Goal: Use online tool/utility: Use online tool/utility

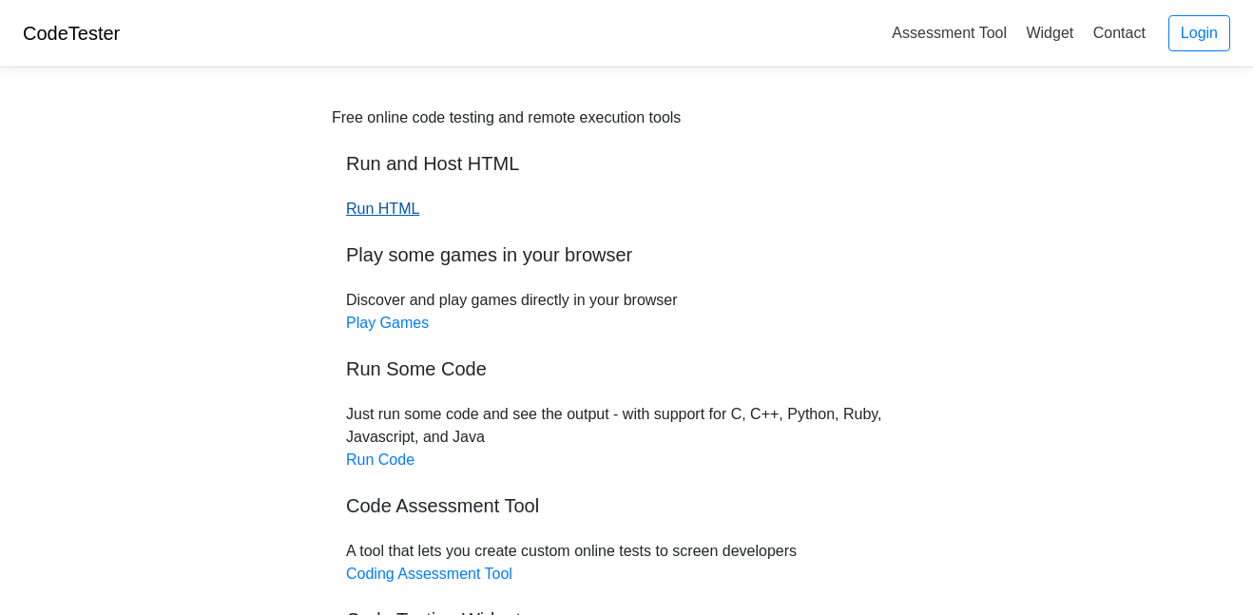
click at [379, 214] on link "Run HTML" at bounding box center [382, 209] width 73 height 16
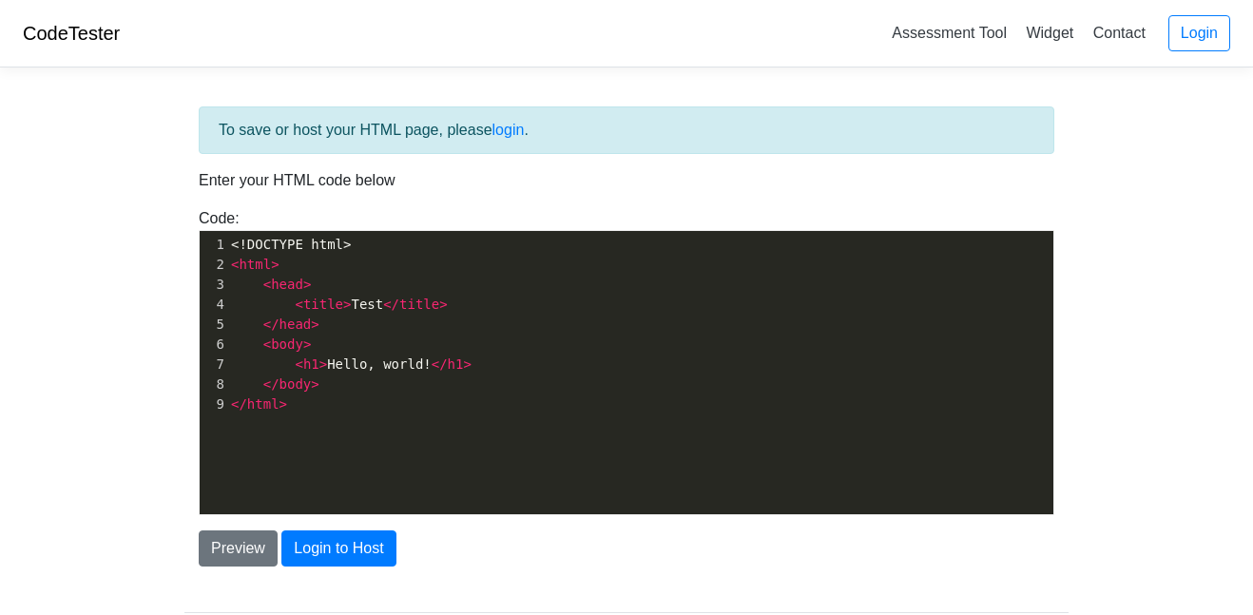
click at [283, 422] on div "xxxxxxxxxx 1 <!DOCTYPE html> 2 < html > 3 < head > 4 < title > Test </ title > …" at bounding box center [641, 387] width 883 height 312
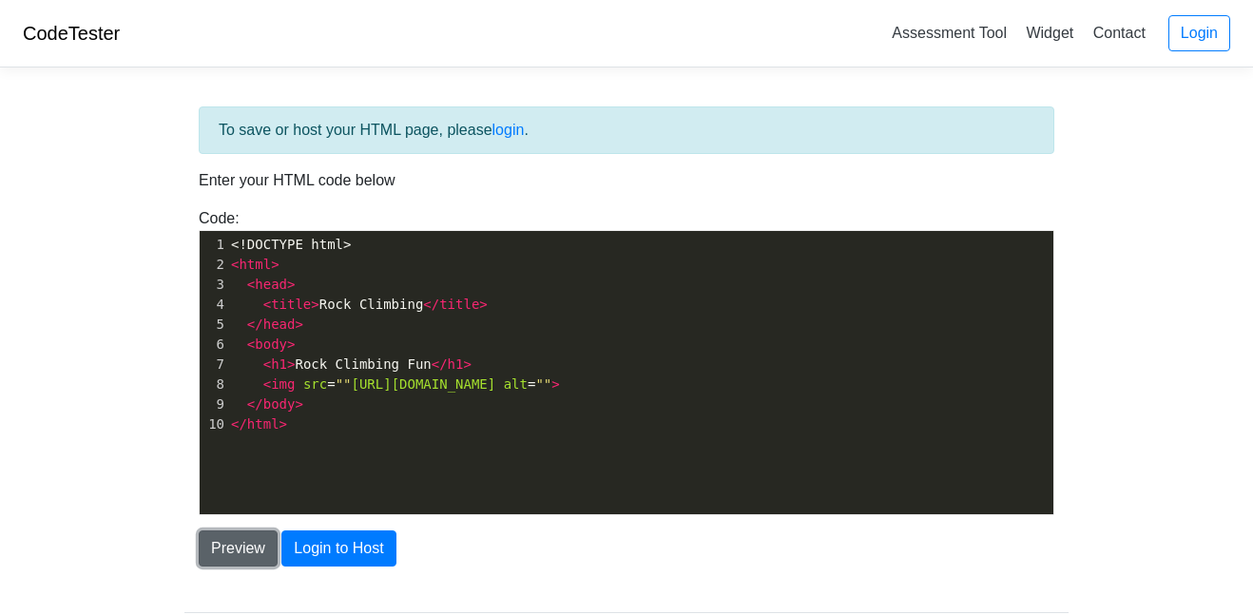
click at [248, 543] on button "Preview" at bounding box center [238, 549] width 79 height 36
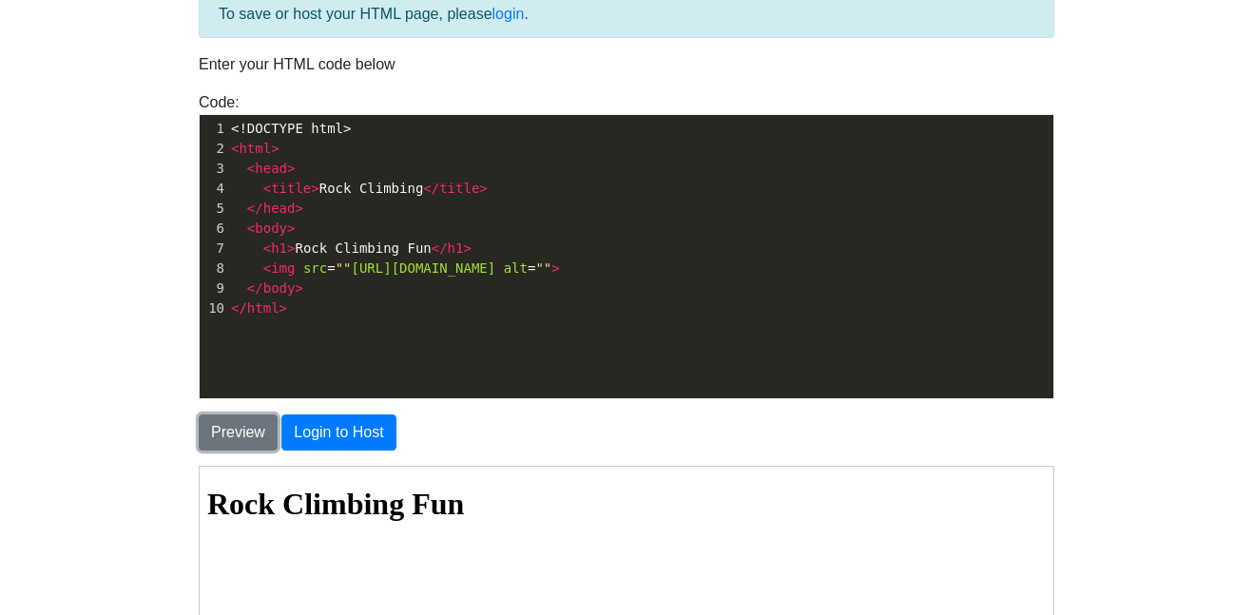
scroll to position [114, 0]
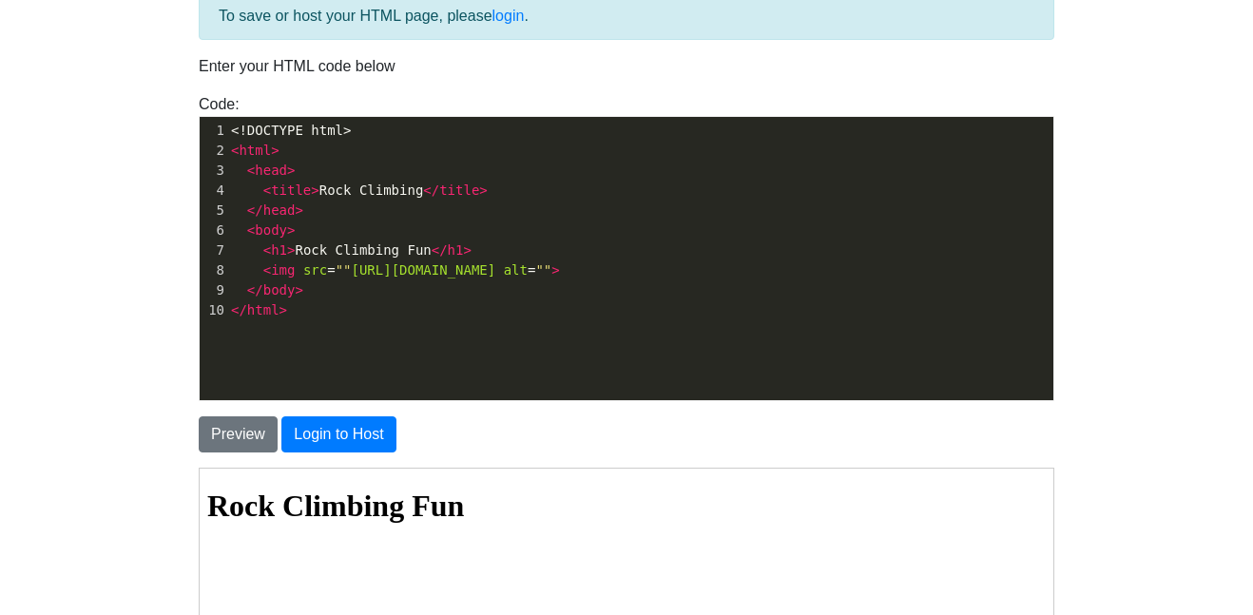
click at [263, 192] on span "<" at bounding box center [267, 190] width 8 height 15
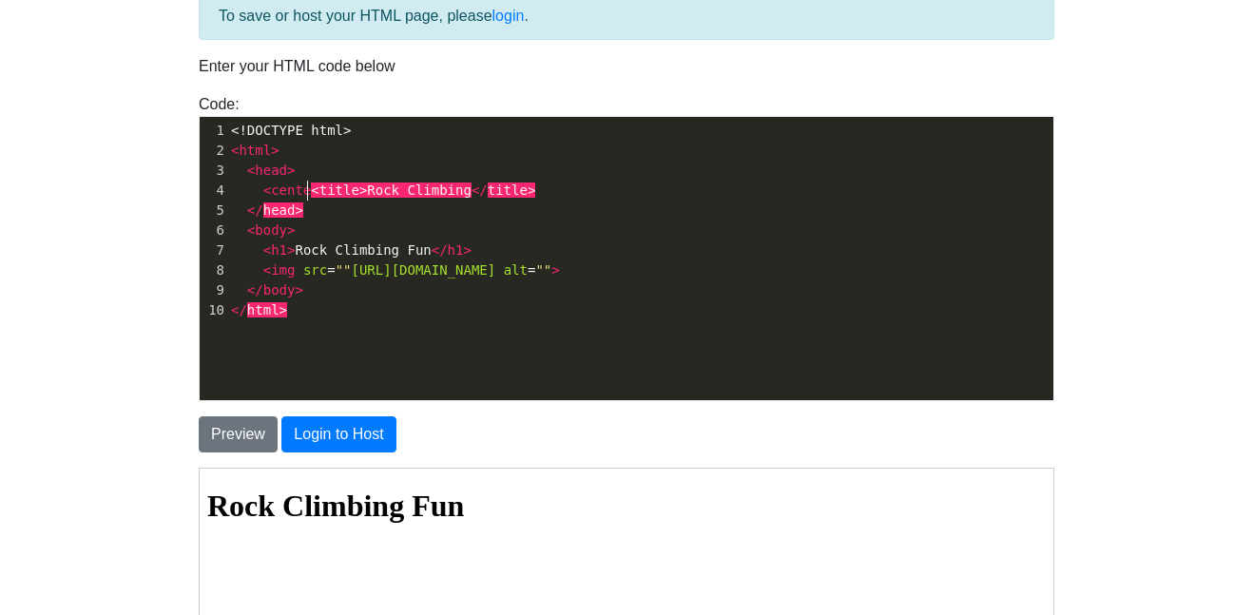
scroll to position [7, 52]
type textarea "<center>"
click at [542, 194] on pre "< center >< title > Rock Climbing </ title >" at bounding box center [640, 191] width 826 height 20
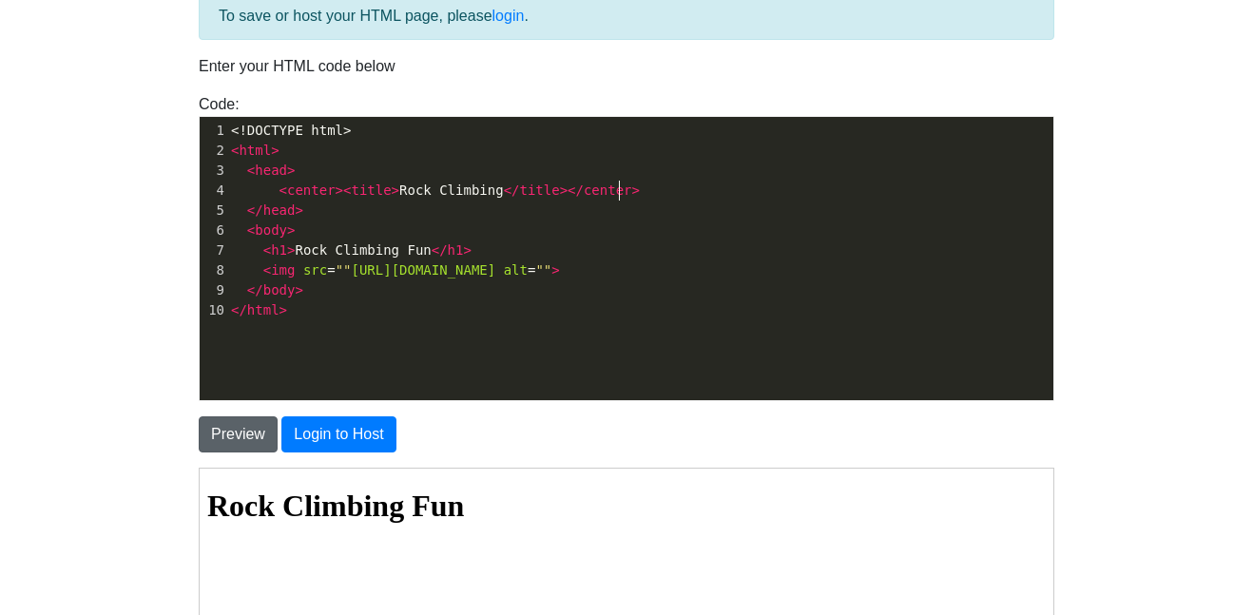
type textarea "</center>"
click at [237, 418] on button "Preview" at bounding box center [238, 435] width 79 height 36
click at [240, 437] on button "Preview" at bounding box center [238, 435] width 79 height 36
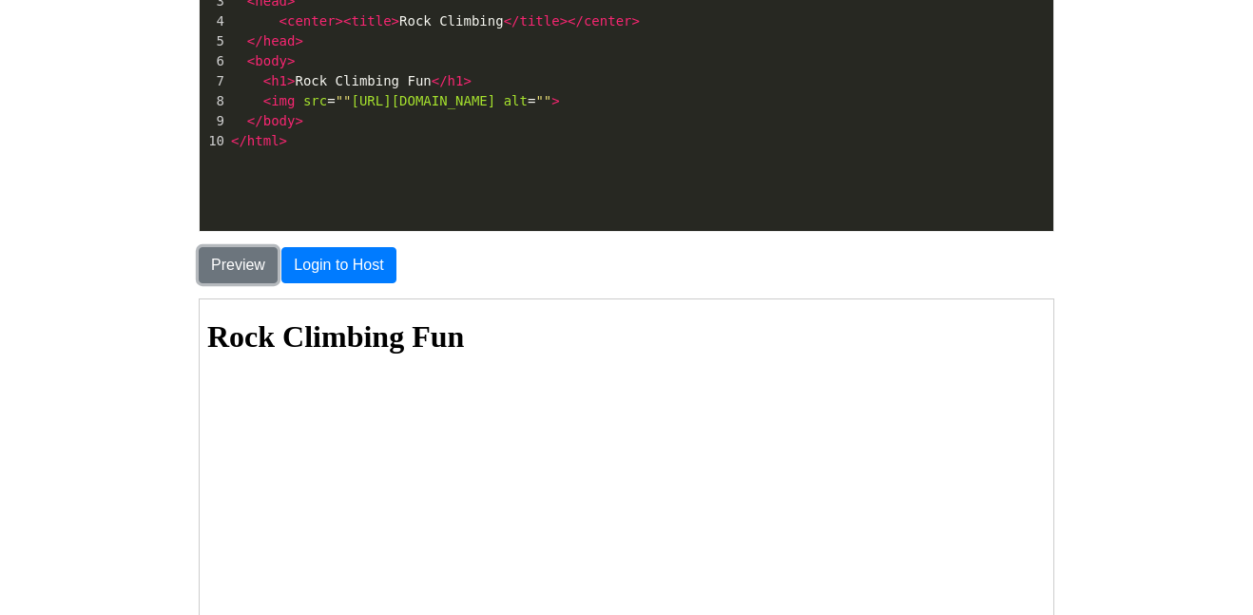
scroll to position [286, 0]
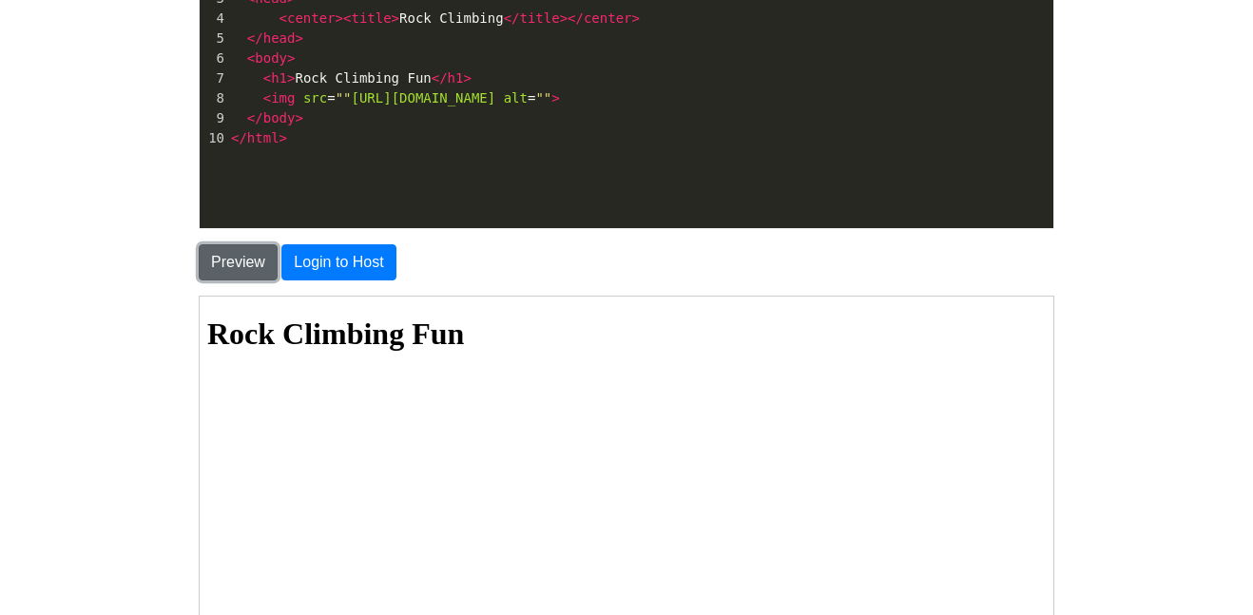
click at [232, 251] on button "Preview" at bounding box center [238, 262] width 79 height 36
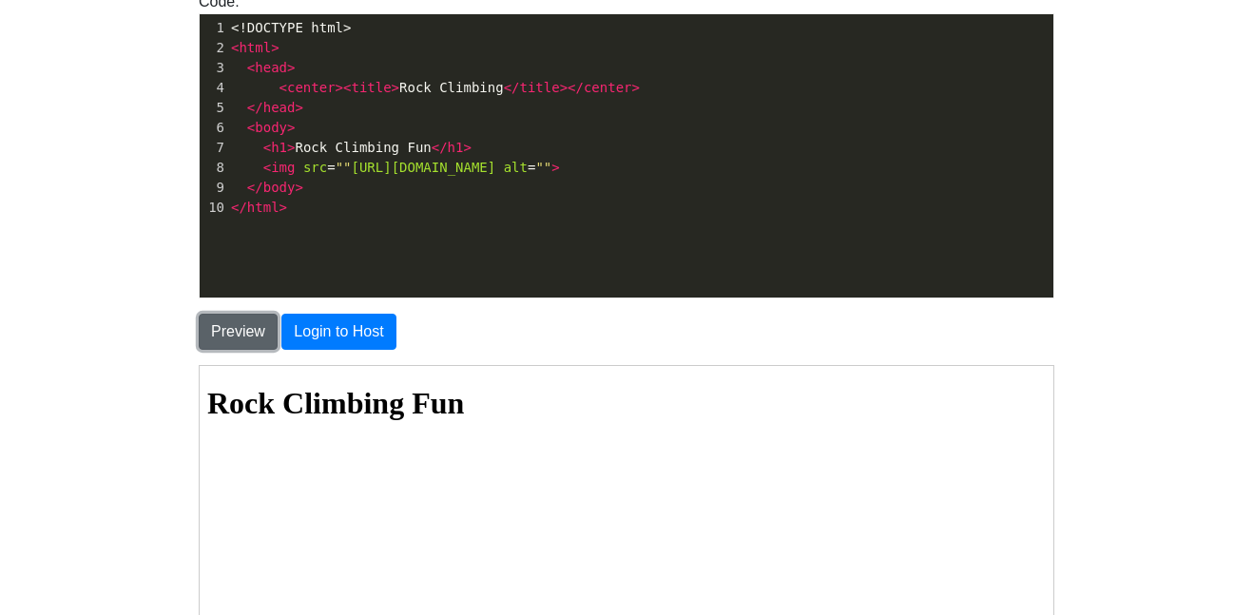
scroll to position [210, 0]
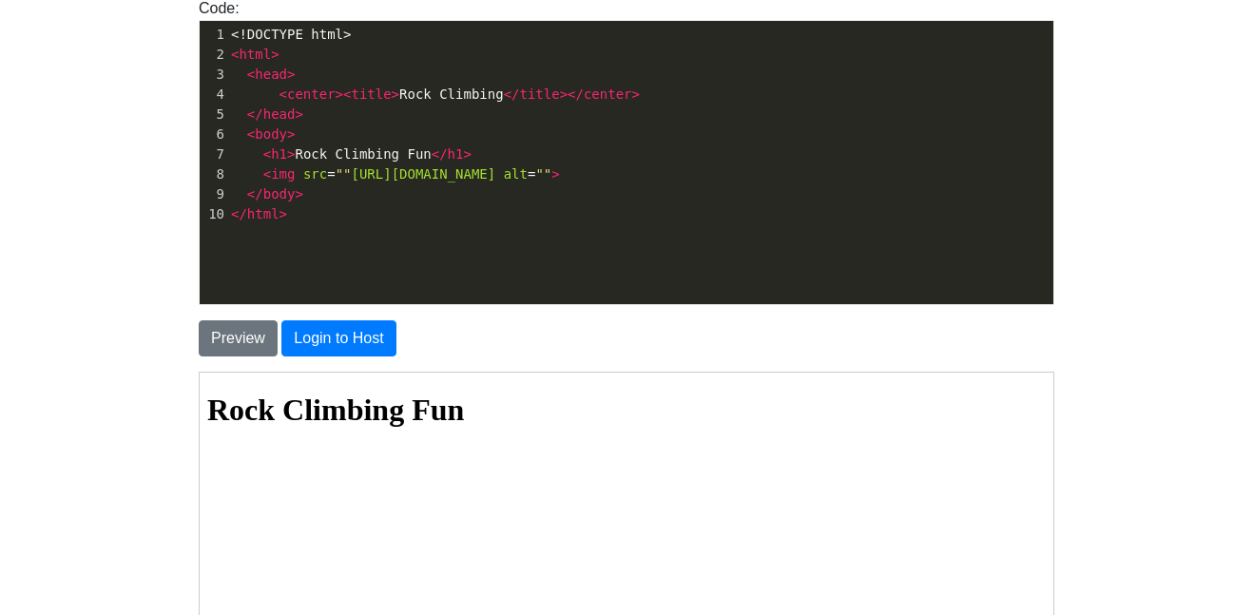
click at [336, 96] on span "><" at bounding box center [344, 94] width 16 height 15
click at [339, 90] on span "><" at bounding box center [344, 94] width 16 height 15
click at [566, 92] on pre "< title > Rock Climbing </ title ></ center >" at bounding box center [640, 95] width 826 height 20
click at [259, 160] on span "< h1 > Rock Climbing Fun </ h1 >" at bounding box center [351, 153] width 241 height 15
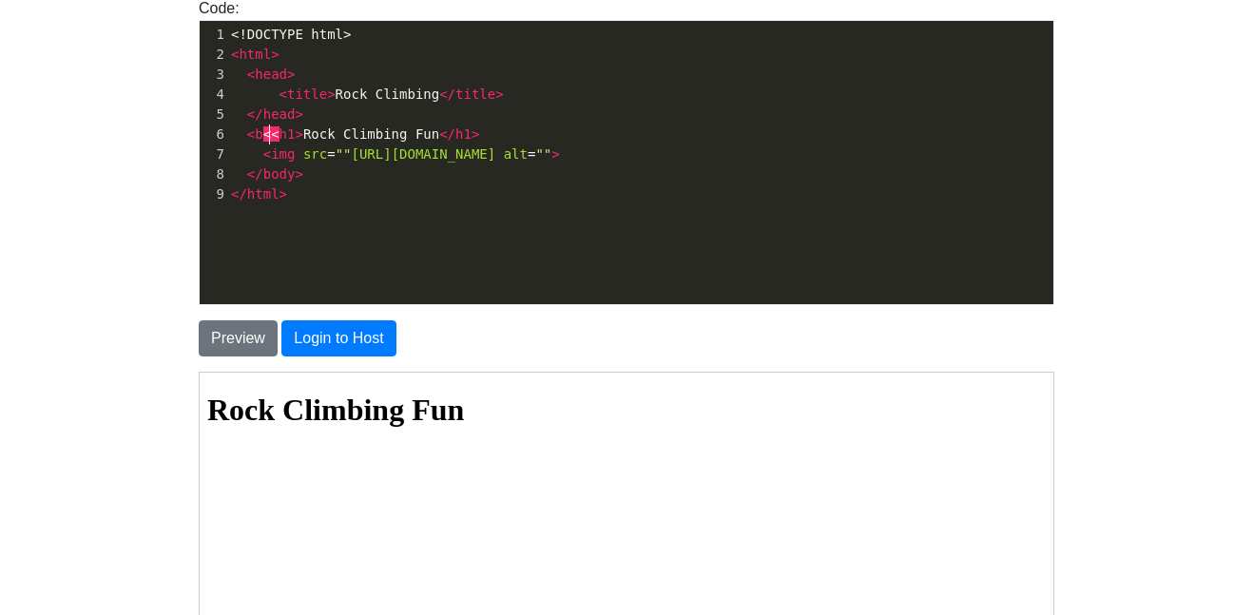
type textarea "<"
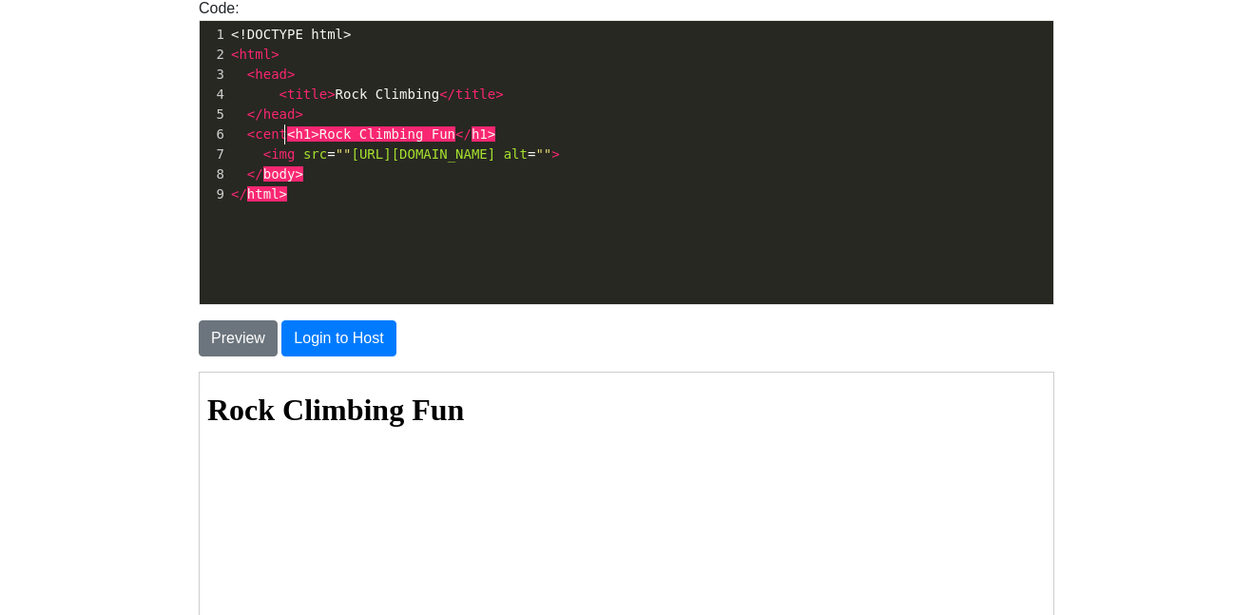
scroll to position [7, 45]
type textarea "center>"
click at [507, 128] on pre "< center >< h1 > Rock Climbing Fun </ h1 >" at bounding box center [640, 135] width 826 height 20
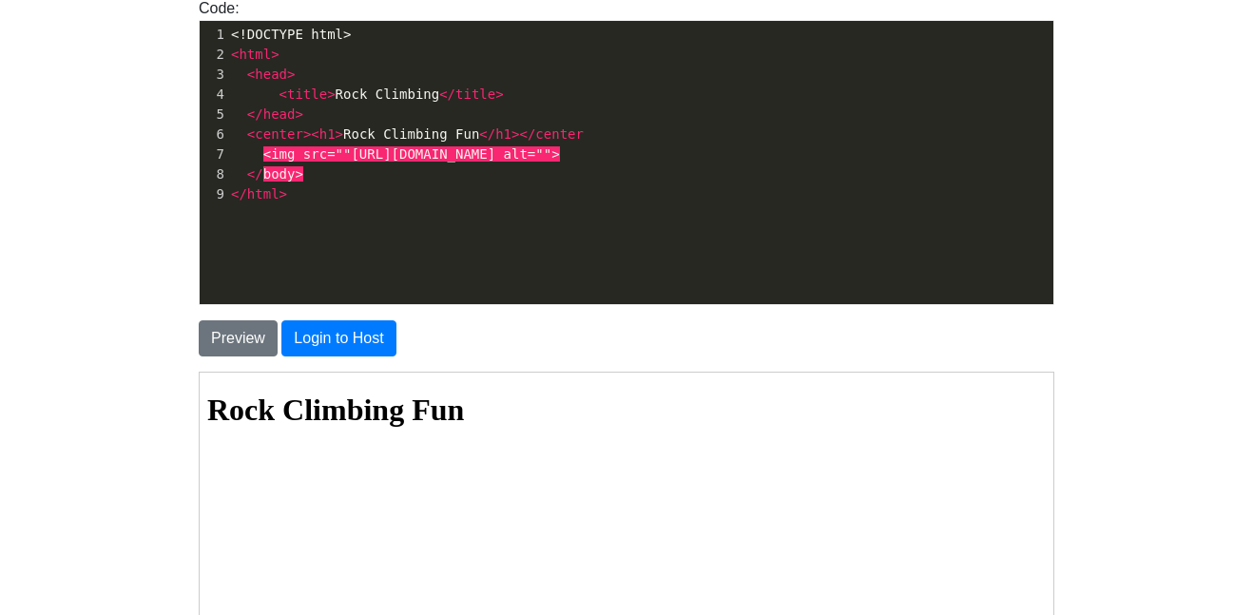
scroll to position [7, 68]
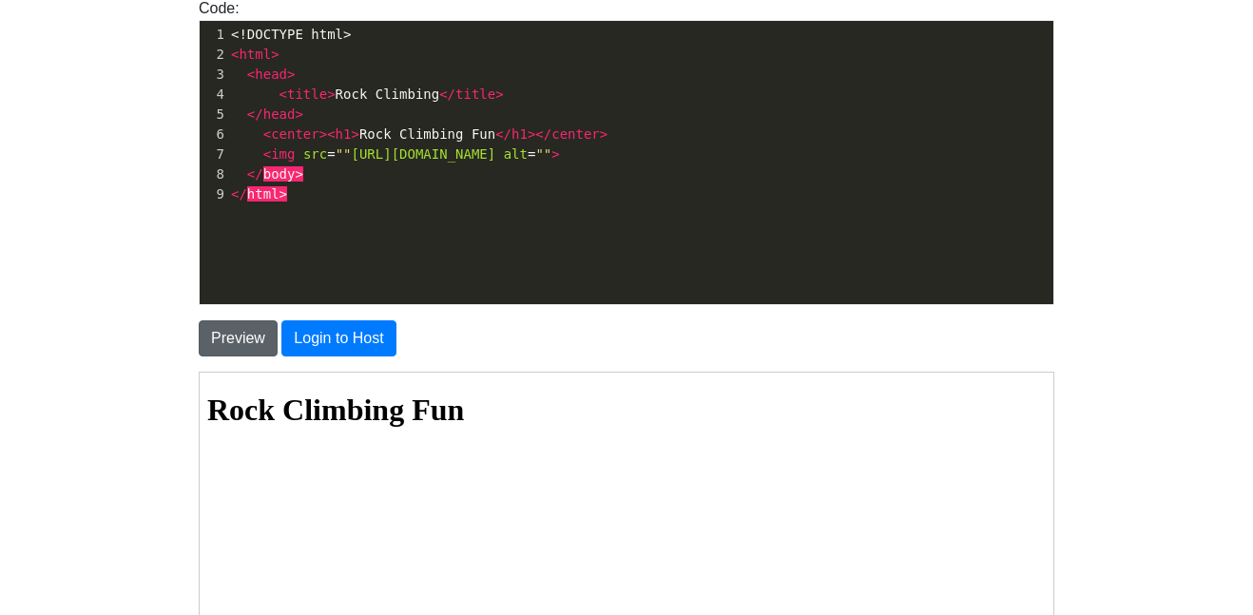
type textarea "</center>"
click at [247, 331] on button "Preview" at bounding box center [238, 339] width 79 height 36
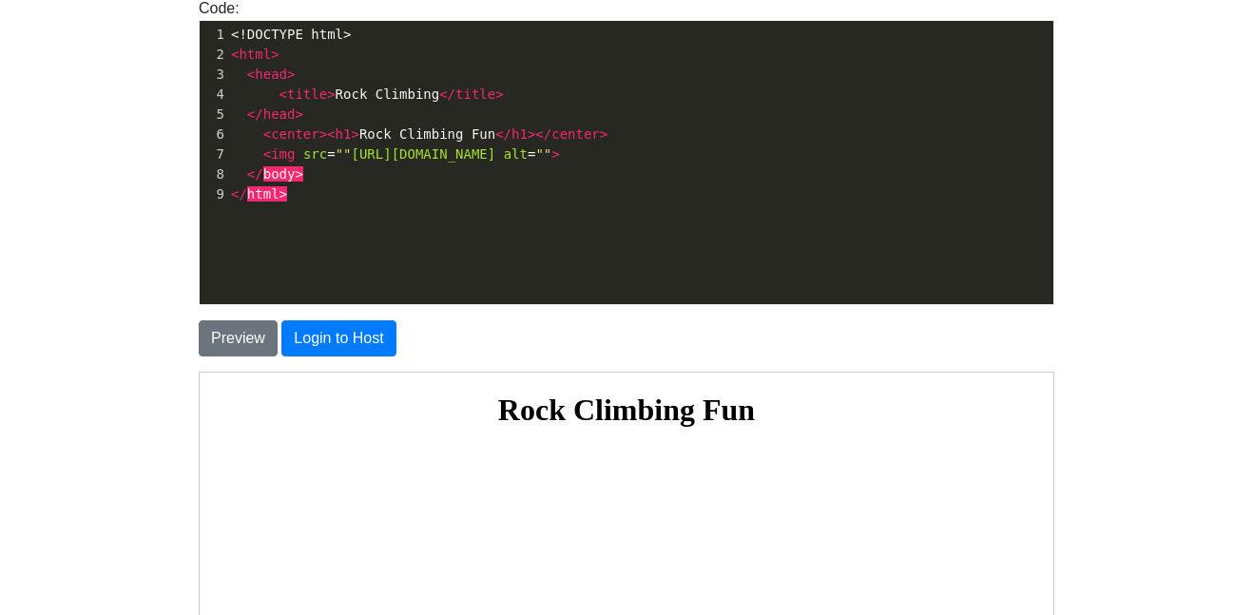
click at [321, 206] on div "x 9 1 <!DOCTYPE html> 2 < html > 3 < head > 4 < title > Rock Climbing </ title …" at bounding box center [640, 114] width 826 height 187
click at [259, 150] on span "< img src = "" [URL][DOMAIN_NAME] alt = "" >" at bounding box center [395, 153] width 329 height 15
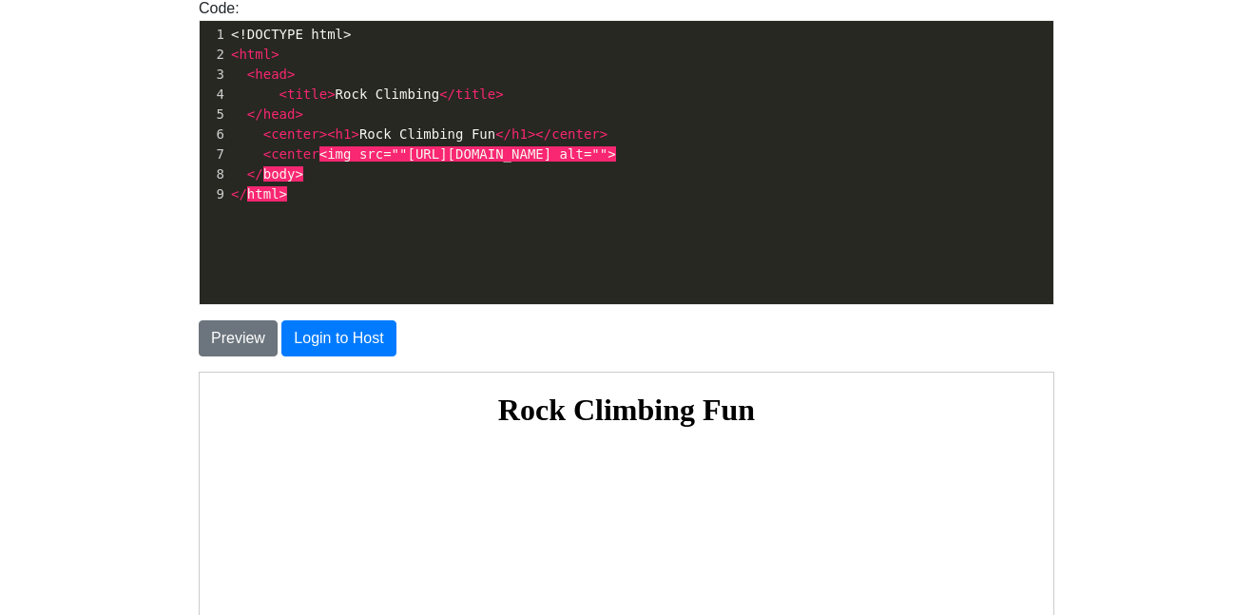
type textarea "<center>"
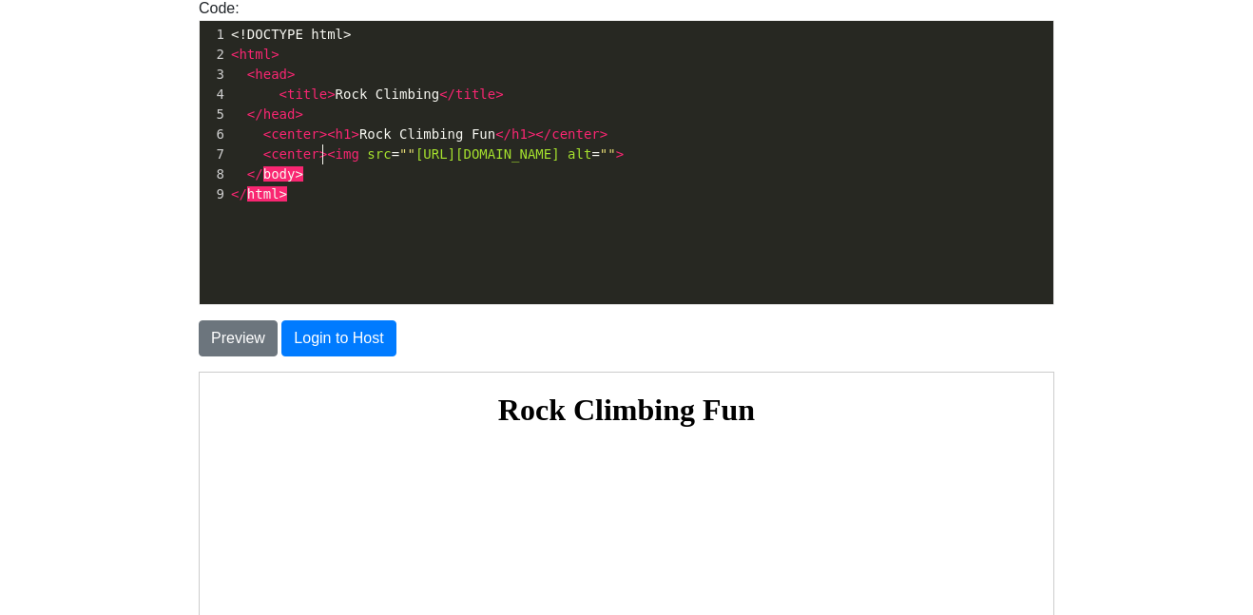
scroll to position [7, 60]
click at [943, 155] on pre "< center >< img src = "" [URL][DOMAIN_NAME] alt = "" >" at bounding box center [640, 155] width 826 height 20
type textarea "</center>"
click at [207, 333] on button "Preview" at bounding box center [238, 339] width 79 height 36
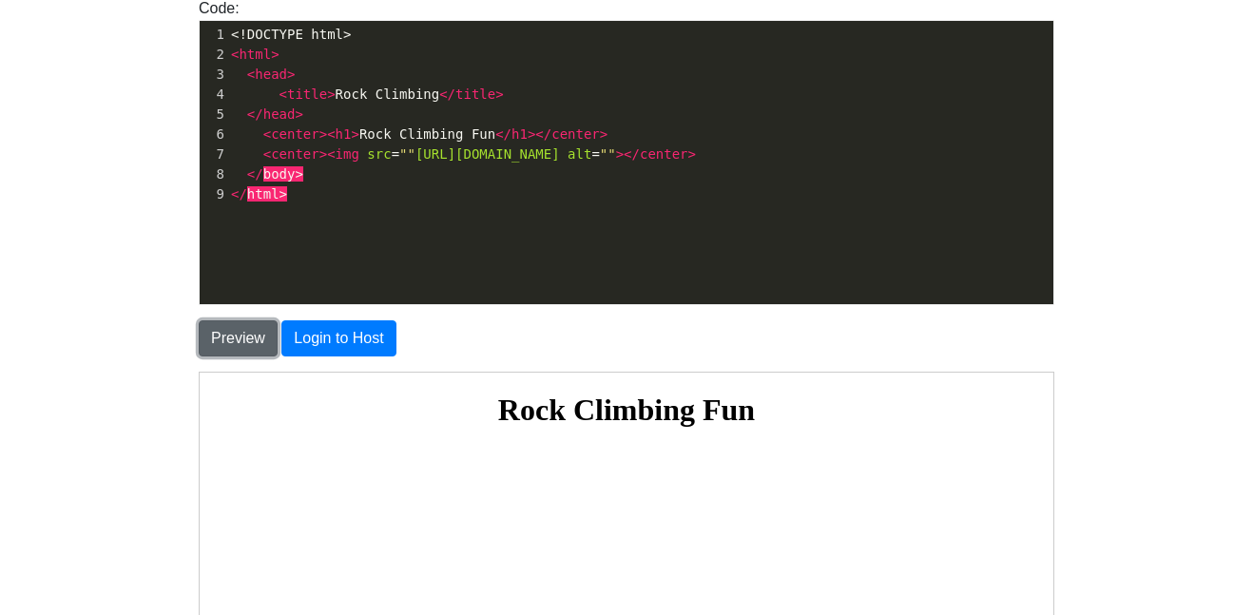
click at [223, 321] on button "Preview" at bounding box center [238, 339] width 79 height 36
click at [687, 350] on div "Preview Login to Host" at bounding box center [627, 339] width 884 height 36
click at [1181, 284] on body "CodeTester Assessment Tool Widget Contact Login To save or host your HTML page,…" at bounding box center [626, 333] width 1253 height 1087
click at [616, 157] on span """" at bounding box center [608, 153] width 16 height 15
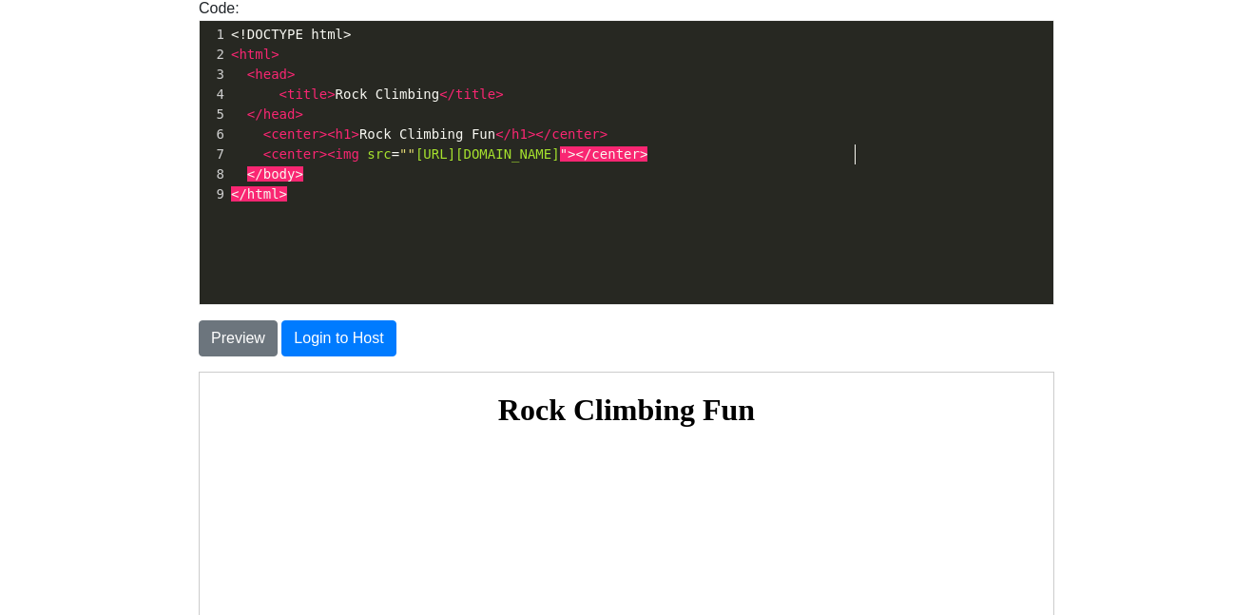
click at [557, 199] on pre "</html>" at bounding box center [640, 195] width 826 height 20
click at [244, 319] on div "Preview Login to Host" at bounding box center [627, 330] width 884 height 51
click at [238, 327] on button "Preview" at bounding box center [238, 339] width 79 height 36
click at [237, 332] on button "Preview" at bounding box center [238, 339] width 79 height 36
click at [560, 158] on span "[URL][DOMAIN_NAME]" at bounding box center [488, 153] width 145 height 15
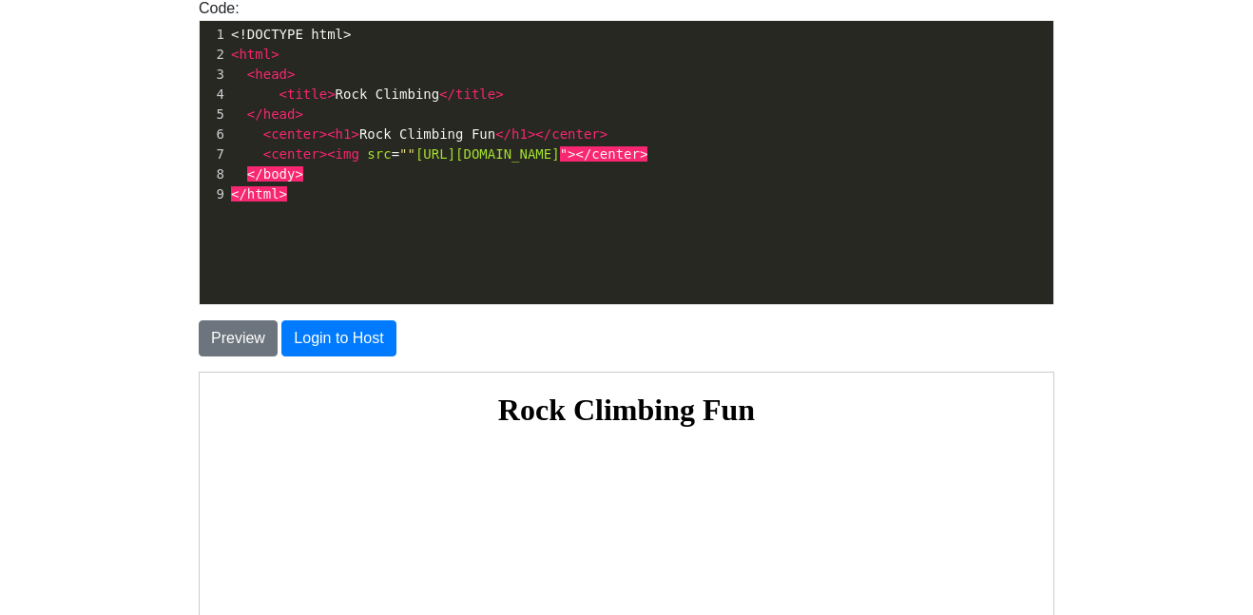
scroll to position [7, 0]
click at [560, 158] on span "[URL][DOMAIN_NAME]" at bounding box center [488, 153] width 145 height 15
click at [655, 101] on pre "< title > Rock Climbing </ title >" at bounding box center [640, 95] width 826 height 20
click at [252, 347] on button "Preview" at bounding box center [238, 339] width 79 height 36
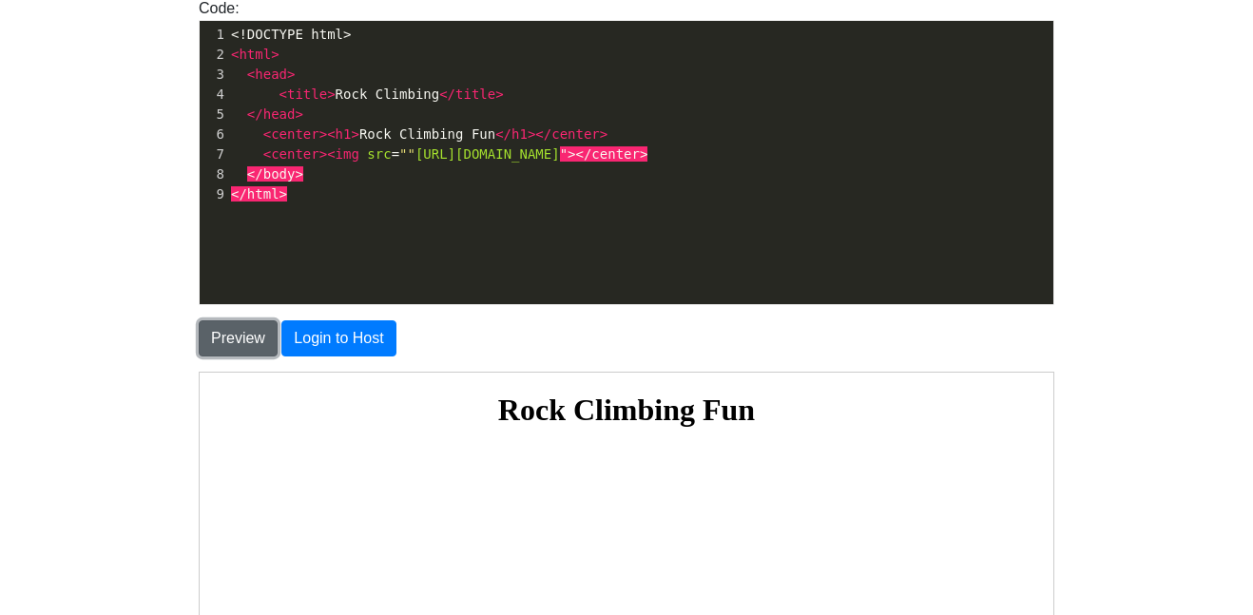
click at [252, 347] on button "Preview" at bounding box center [238, 339] width 79 height 36
click at [399, 151] on span """" at bounding box center [407, 153] width 16 height 15
click at [210, 327] on button "Preview" at bounding box center [238, 339] width 79 height 36
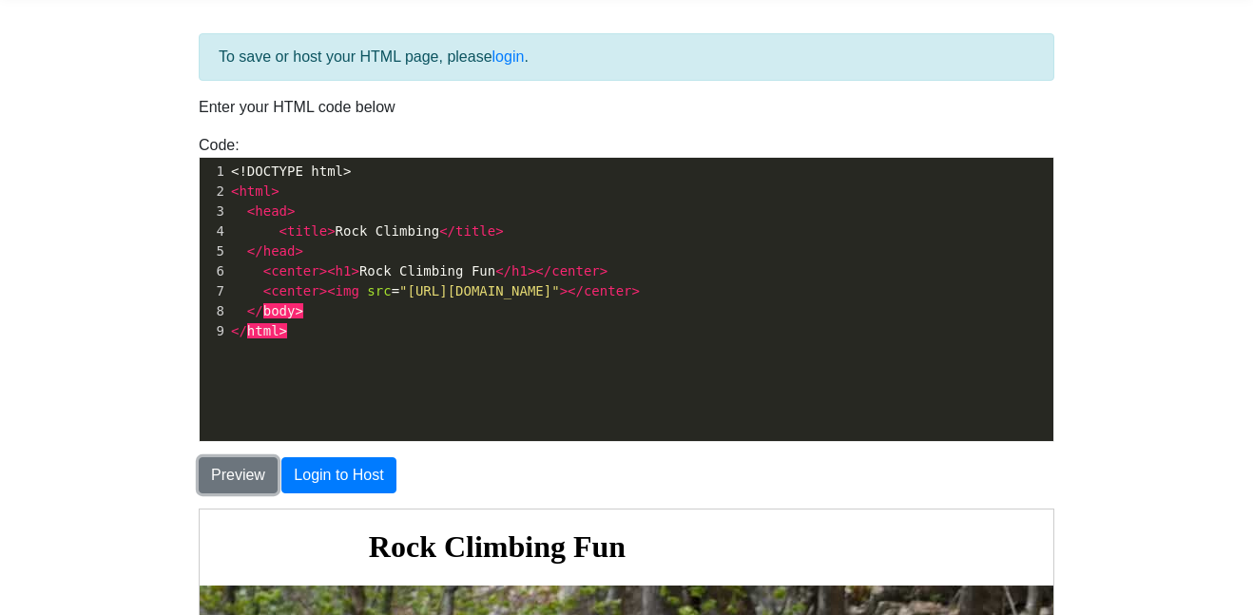
scroll to position [75, 0]
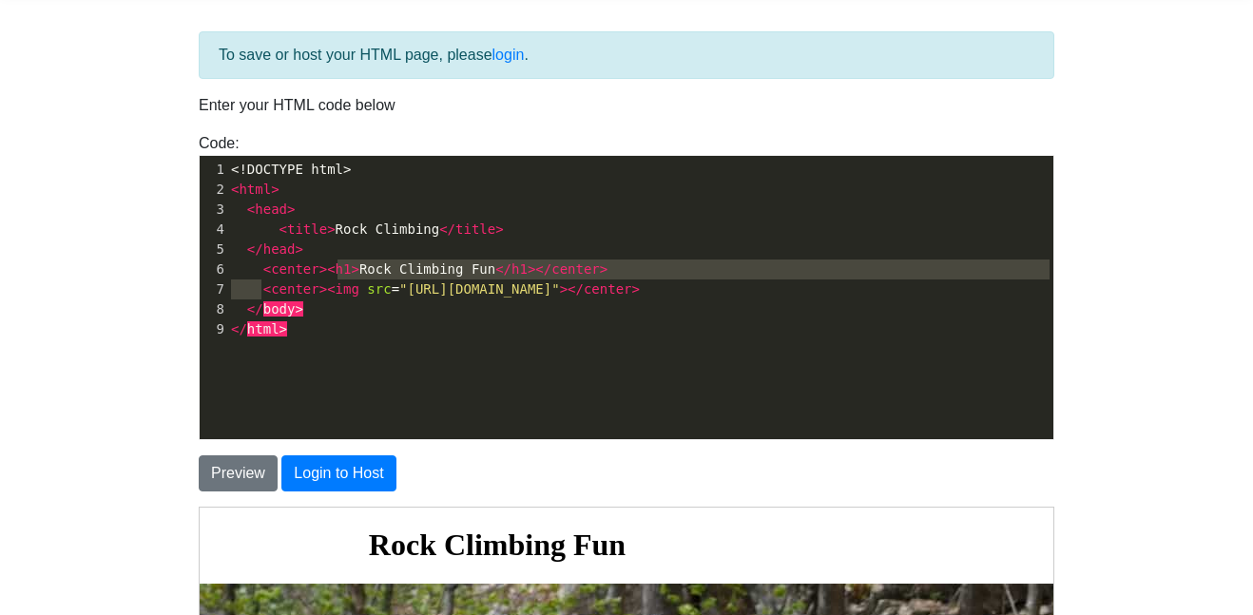
type textarea "<center><h1>Rock Climbing Fun</h1></center>"
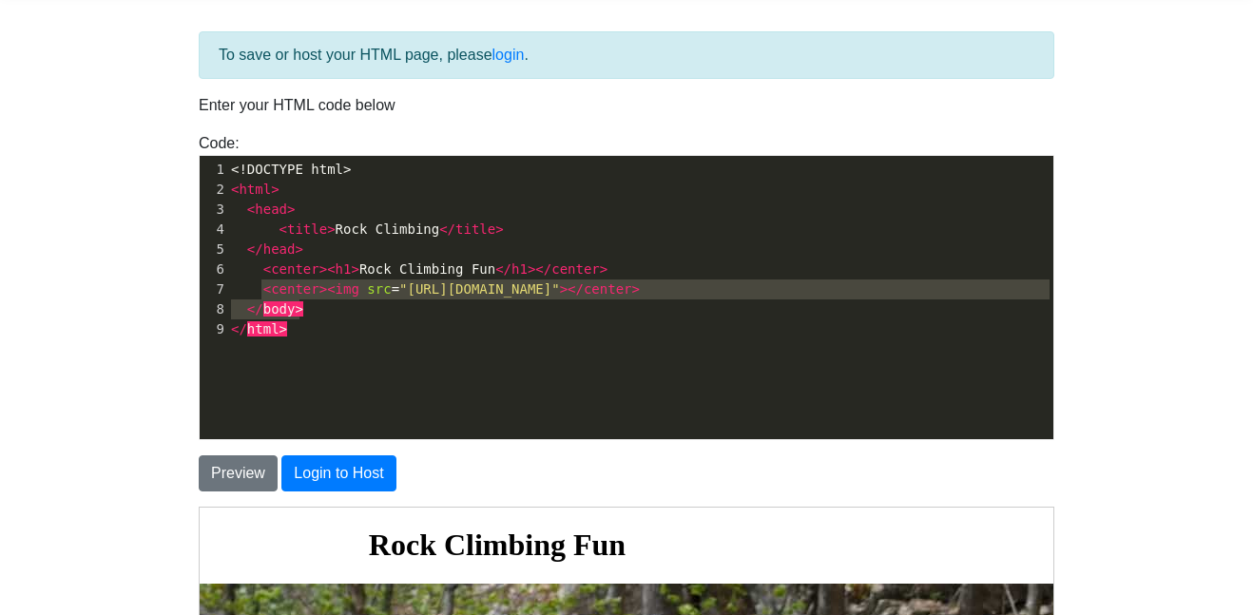
type textarea "<center><img src="[URL][DOMAIN_NAME]"></center>"
drag, startPoint x: 261, startPoint y: 284, endPoint x: 937, endPoint y: 296, distance: 676.3
click at [937, 296] on pre "< center >< img src = "[URL][DOMAIN_NAME]" ></ center >" at bounding box center [640, 290] width 826 height 20
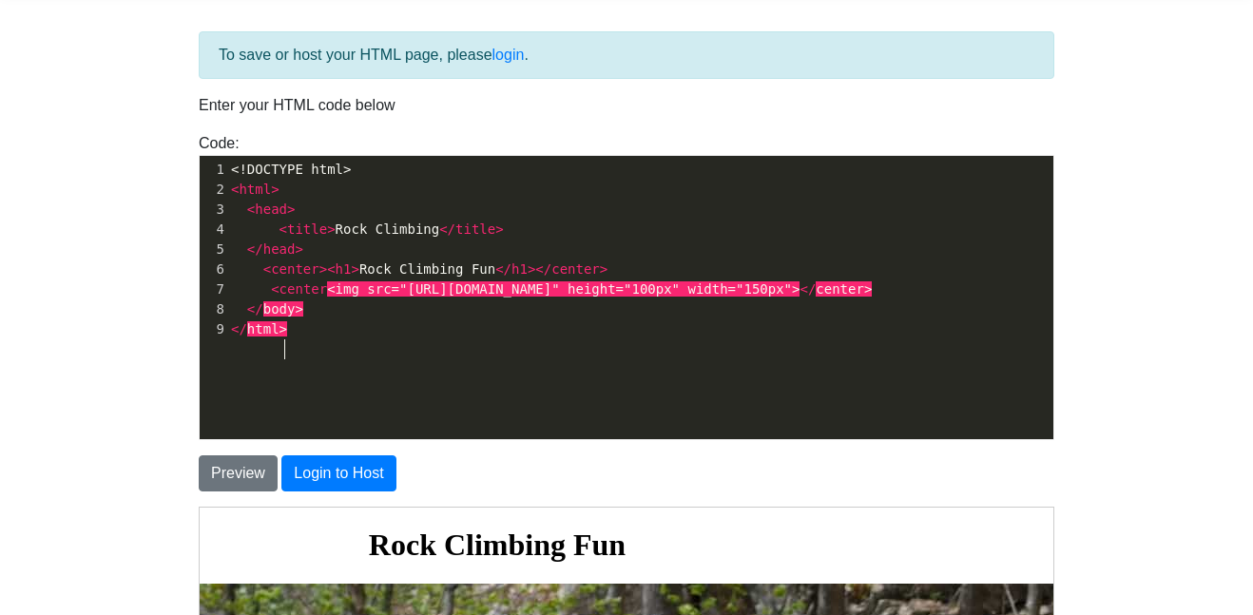
click at [695, 340] on pre "</ html >" at bounding box center [640, 330] width 826 height 20
click at [215, 463] on button "Preview" at bounding box center [238, 474] width 79 height 36
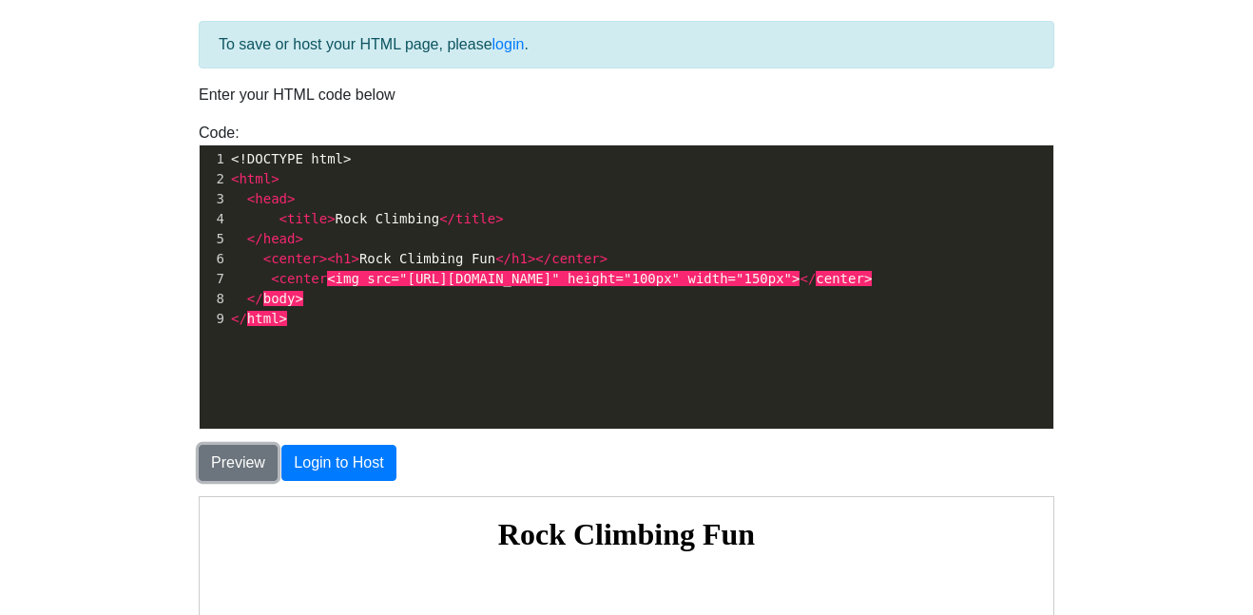
scroll to position [80, 0]
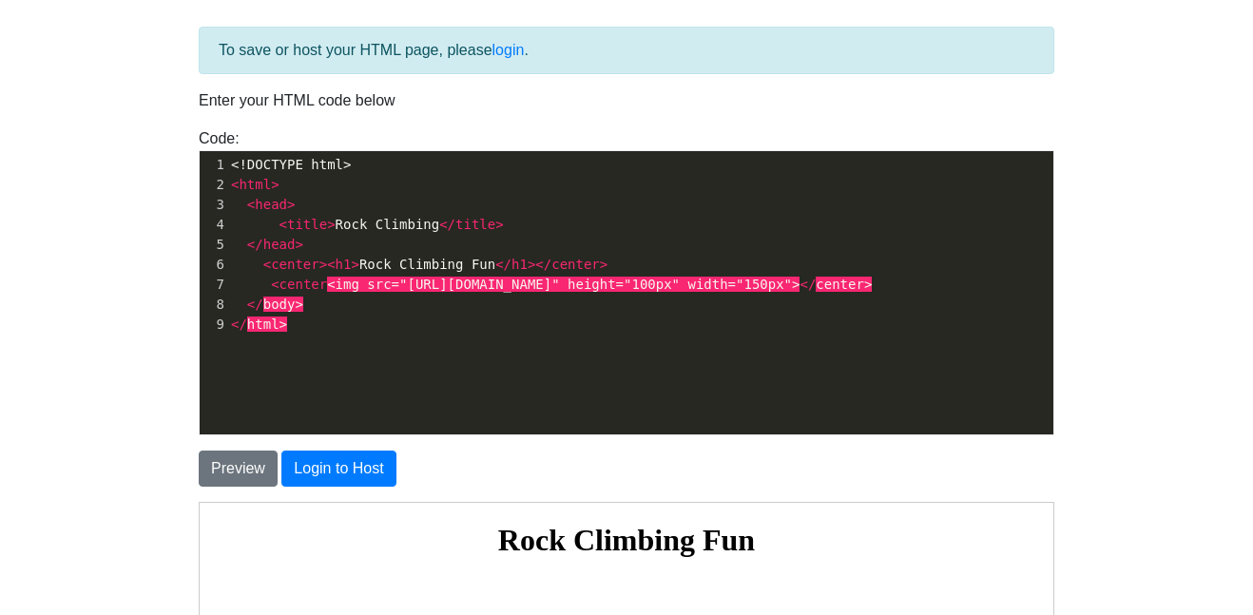
click at [431, 407] on div "x 9 1 <!DOCTYPE html> 2 < html > 3 < head > 4 < title > Rock Climbing </ title …" at bounding box center [641, 307] width 883 height 312
type textarea ">"
click at [453, 295] on pre "< center <img src="[URL][DOMAIN_NAME]" height="100px" width="150px"> </ center >" at bounding box center [640, 285] width 826 height 20
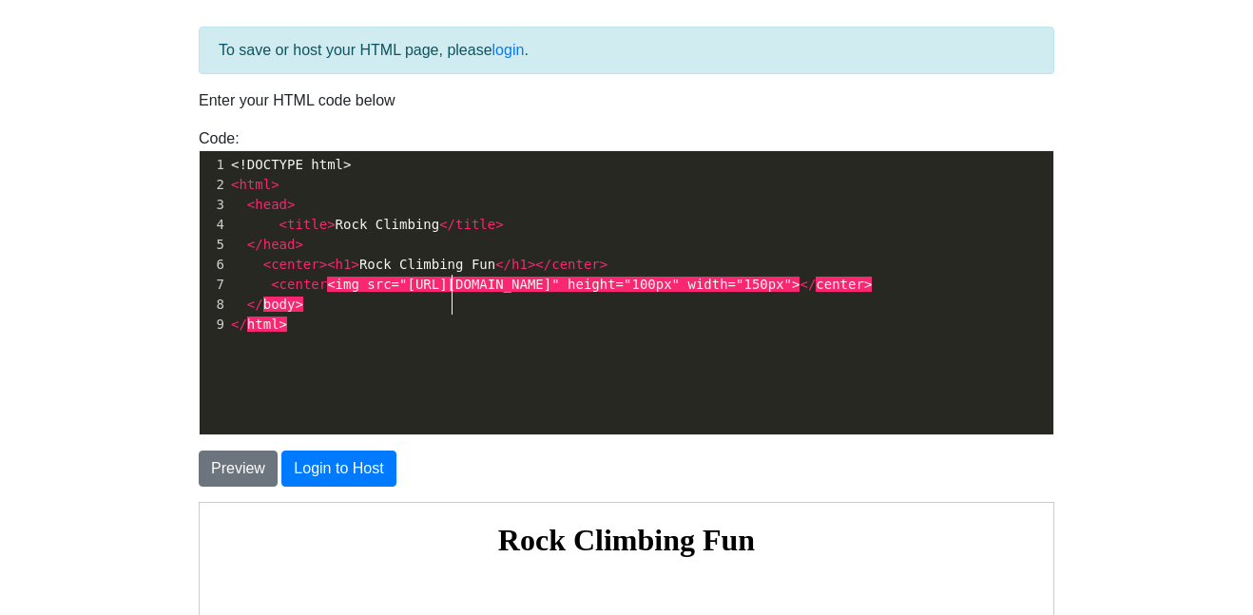
click at [816, 292] on span "center" at bounding box center [840, 284] width 49 height 15
click at [263, 286] on span "< center <img src="[URL][DOMAIN_NAME]" height="100px" width="150px"> </ center >" at bounding box center [551, 284] width 641 height 15
click at [231, 457] on button "Preview" at bounding box center [238, 469] width 79 height 36
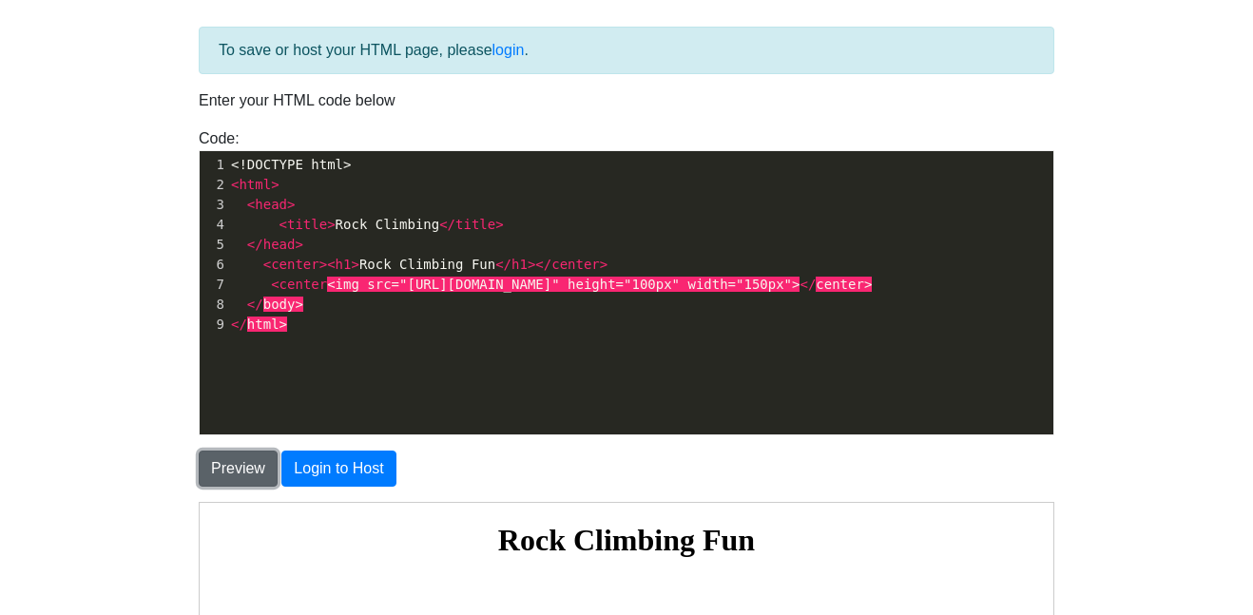
click at [231, 457] on button "Preview" at bounding box center [238, 469] width 79 height 36
click at [380, 197] on pre "< head >" at bounding box center [640, 205] width 826 height 20
click at [379, 275] on pre "< center <img src="[URL][DOMAIN_NAME]" height="100px" width="150px"> </ center >" at bounding box center [640, 285] width 826 height 20
click at [120, 327] on body "CodeTester Assessment Tool Widget Contact Login To save or host your HTML page,…" at bounding box center [626, 463] width 1253 height 1087
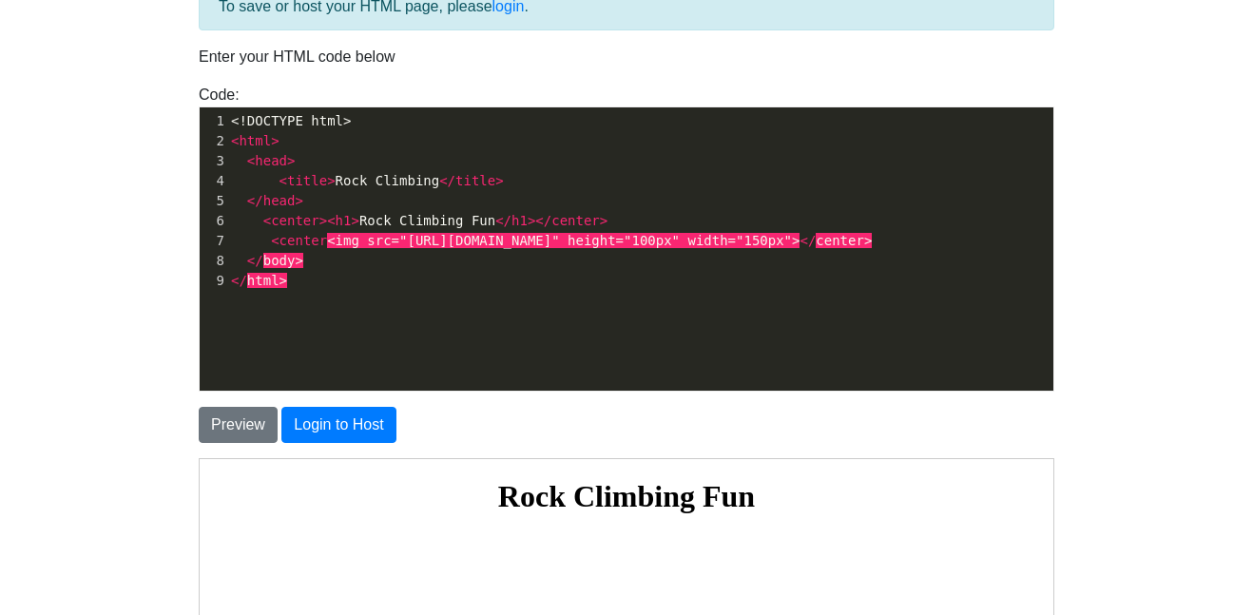
scroll to position [135, 0]
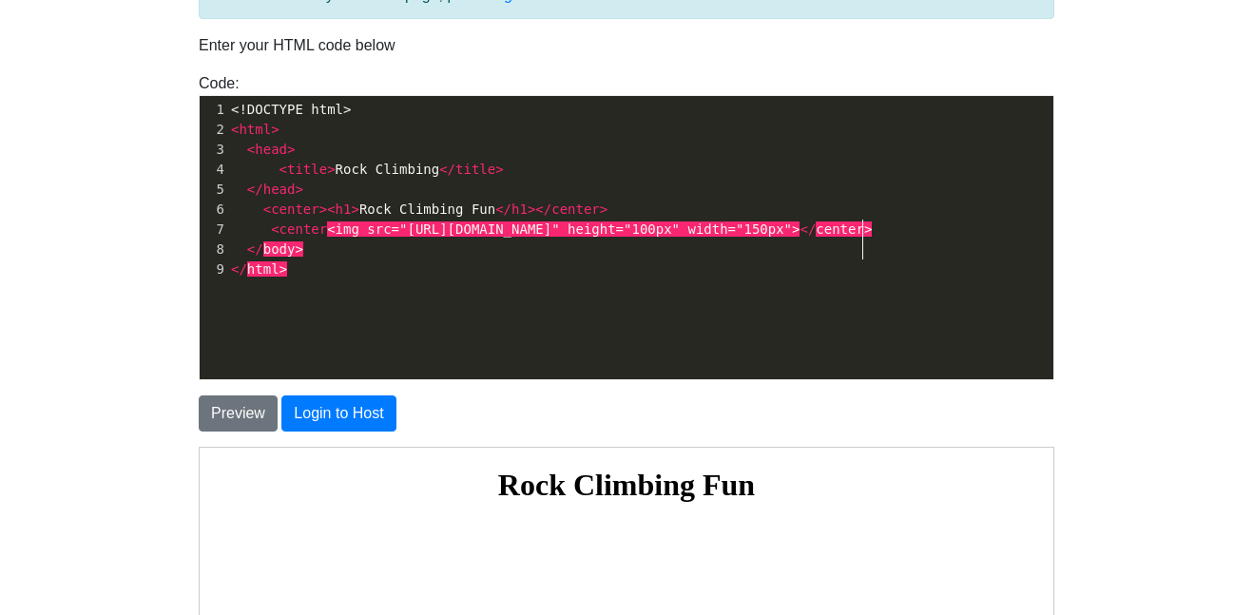
click at [861, 239] on pre "< center <img src="[URL][DOMAIN_NAME]" height="100px" width="150px"> </ center >" at bounding box center [640, 230] width 826 height 20
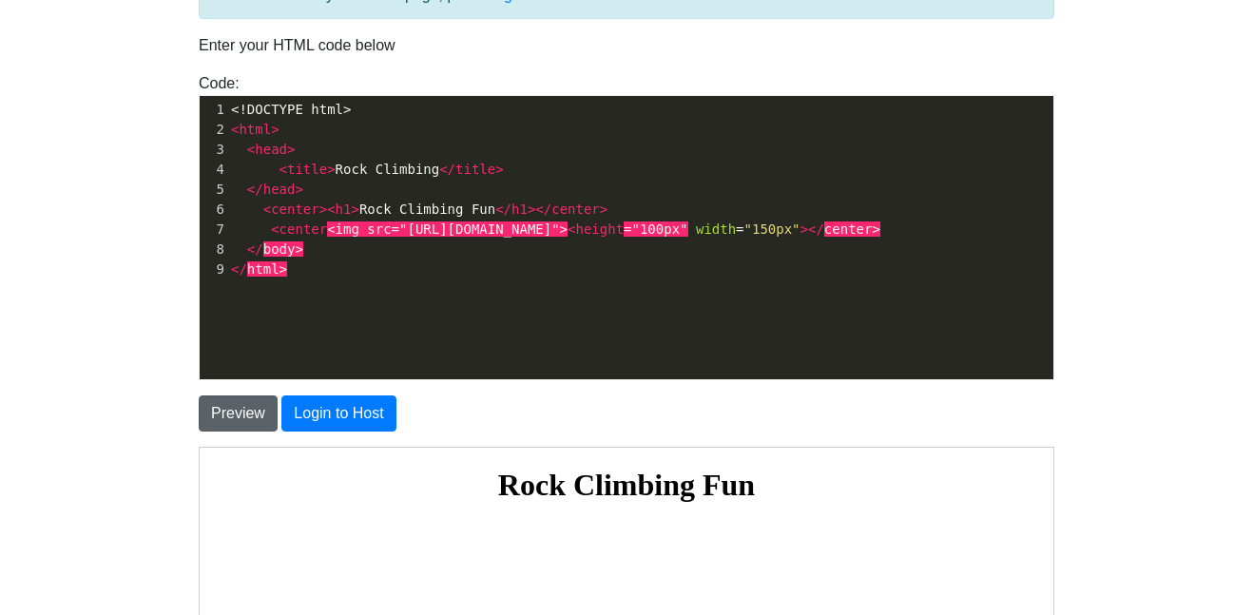
type textarea "><"
click at [223, 416] on button "Preview" at bounding box center [238, 414] width 79 height 36
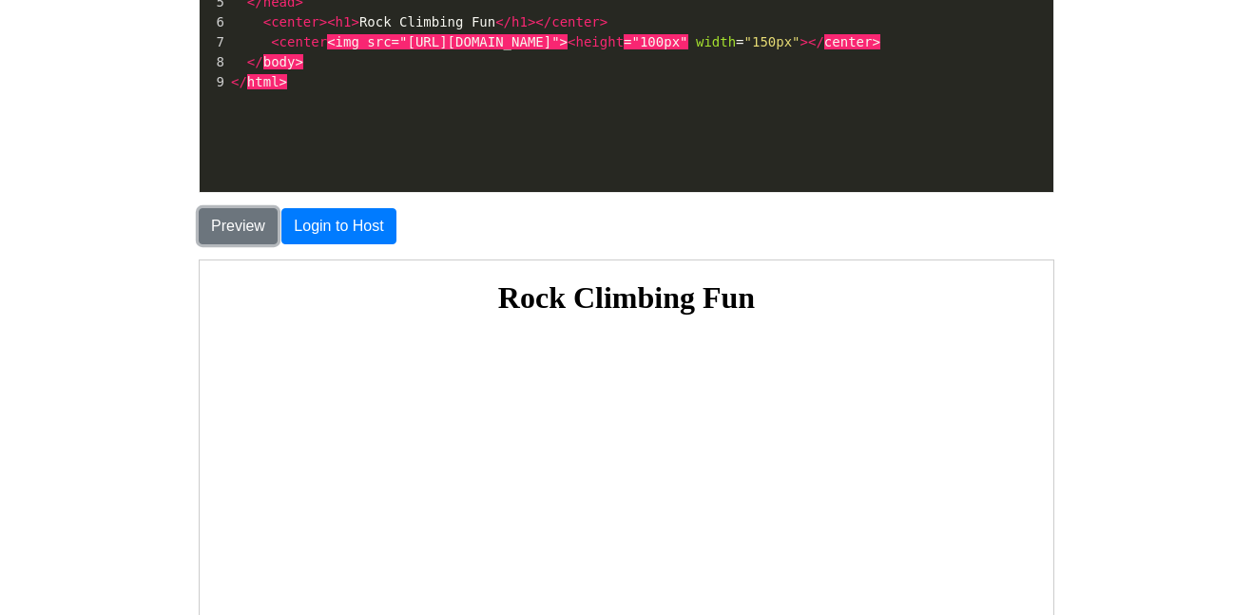
scroll to position [316, 0]
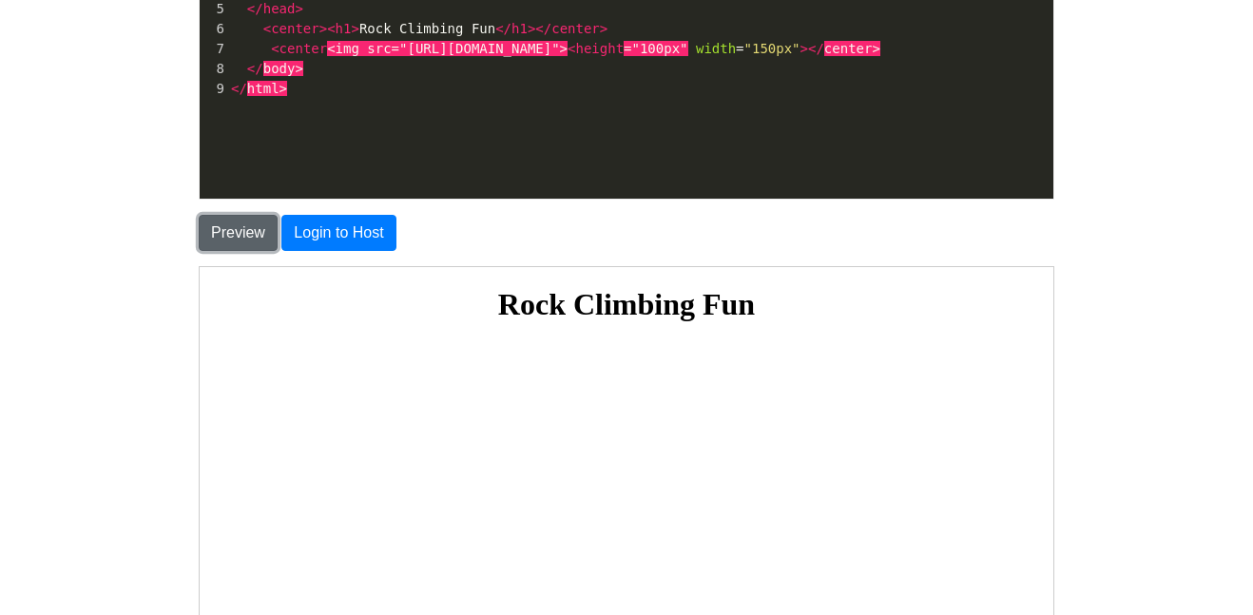
click at [242, 235] on button "Preview" at bounding box center [238, 233] width 79 height 36
click at [575, 46] on span "<" at bounding box center [572, 48] width 8 height 15
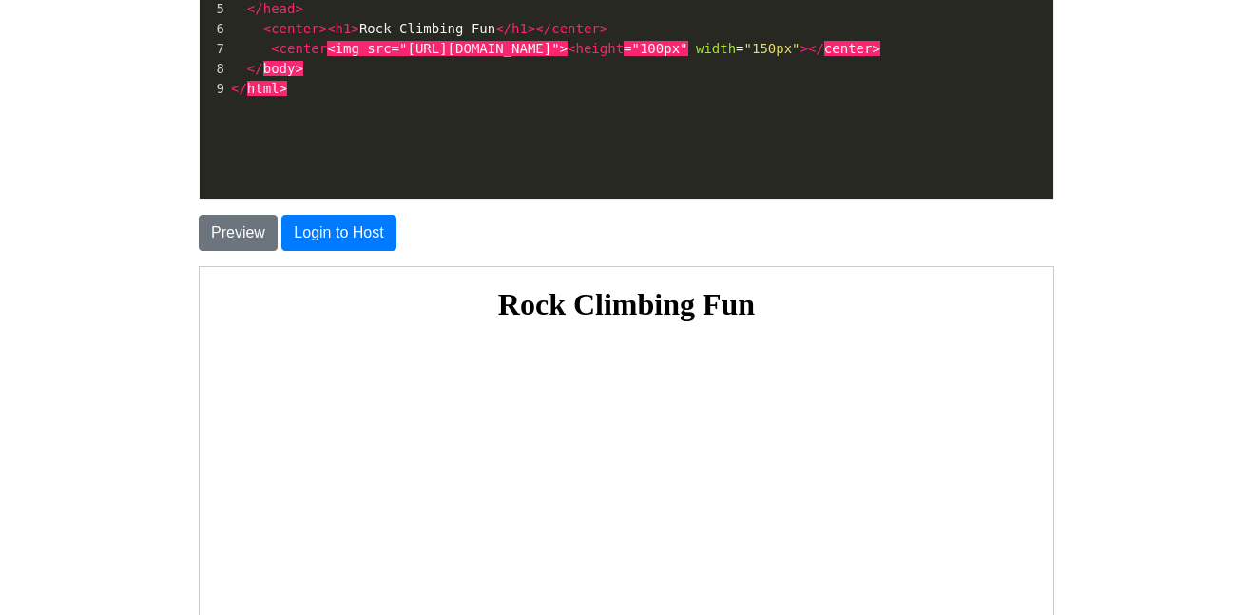
click at [801, 56] on span "></" at bounding box center [813, 48] width 24 height 15
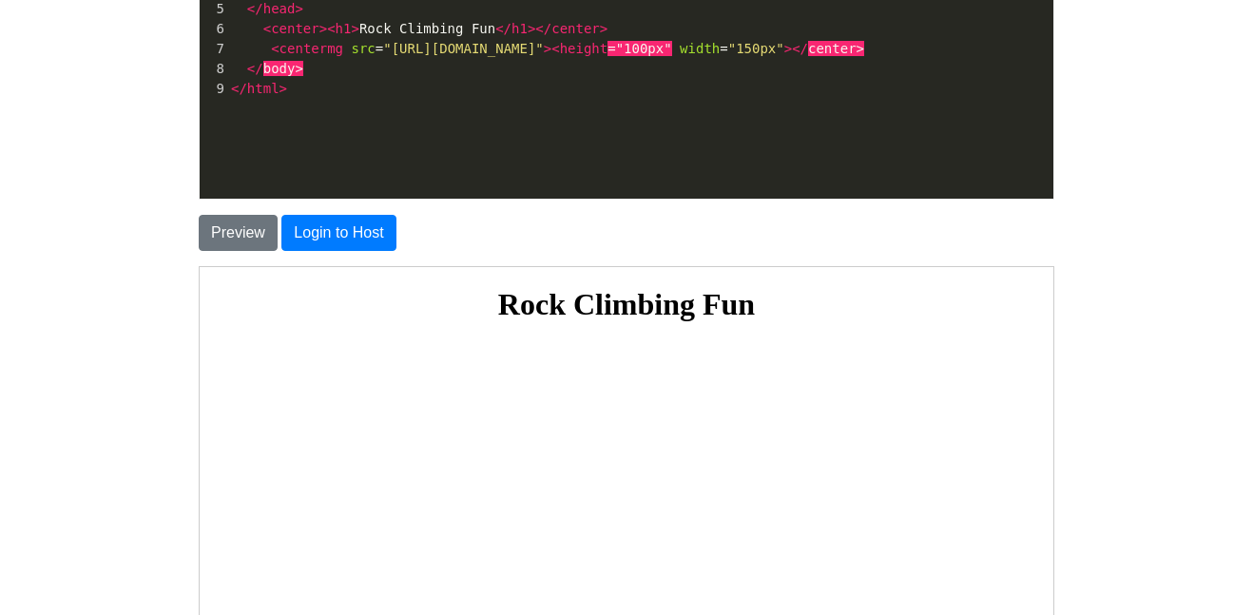
type textarea "<"
type textarea "><i"
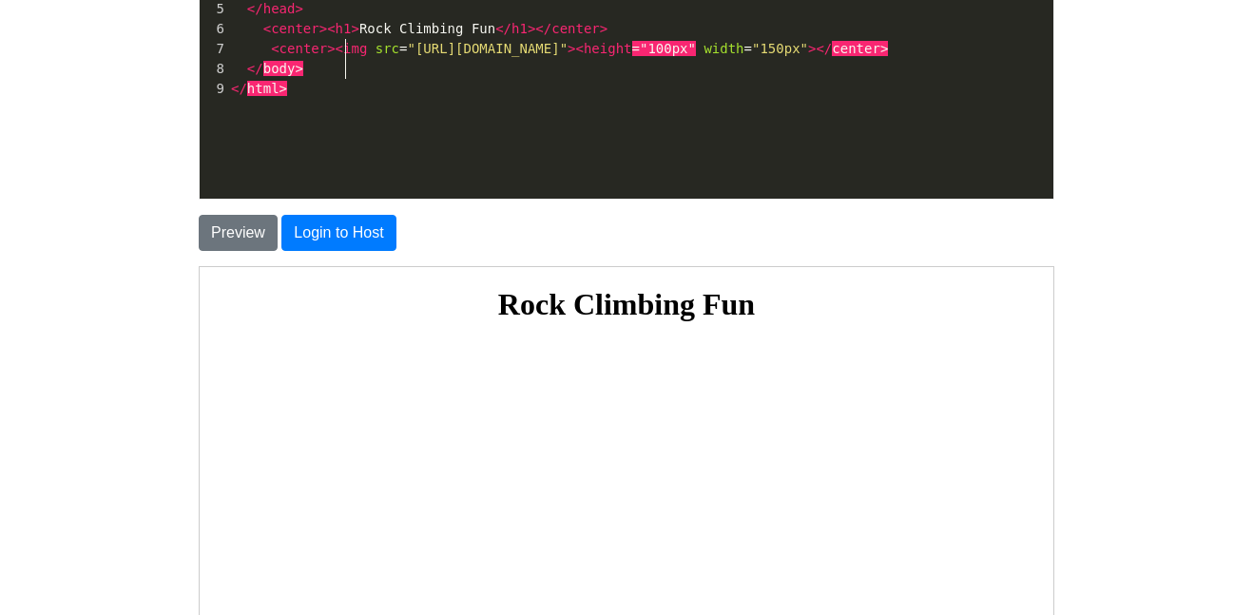
scroll to position [7, 22]
click at [808, 56] on span "></" at bounding box center [820, 48] width 24 height 15
type textarea ">"
type textarea "<"
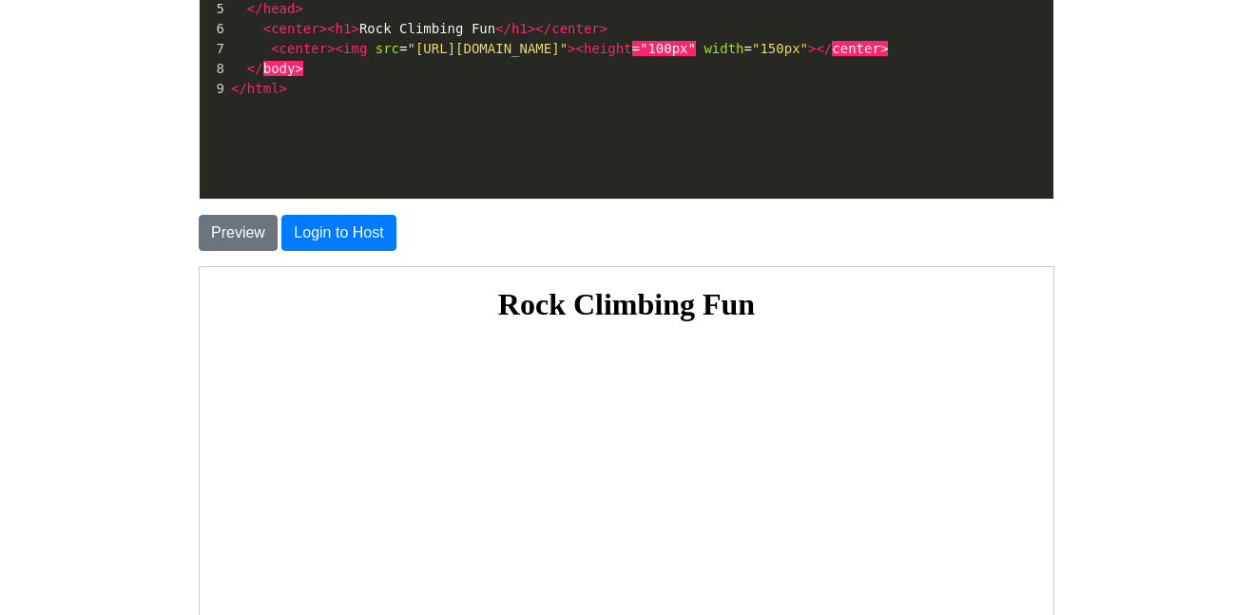
click at [340, 79] on pre "</ body >" at bounding box center [640, 69] width 826 height 20
click at [752, 56] on span ""150px"" at bounding box center [780, 48] width 56 height 15
click at [301, 78] on pre "</ body >" at bounding box center [640, 69] width 826 height 20
click at [704, 56] on span "width" at bounding box center [724, 48] width 40 height 15
click at [436, 59] on pre "< center >< img src = "[URL][DOMAIN_NAME]" >< height = "100px" width = "150px" …" at bounding box center [640, 49] width 826 height 20
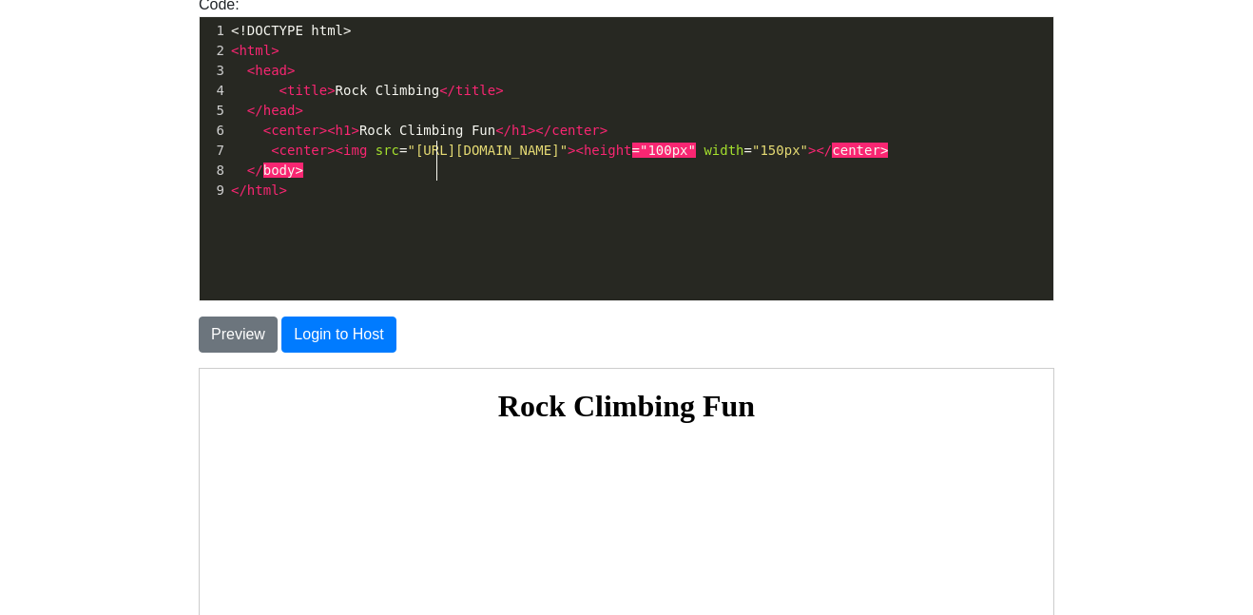
scroll to position [211, 0]
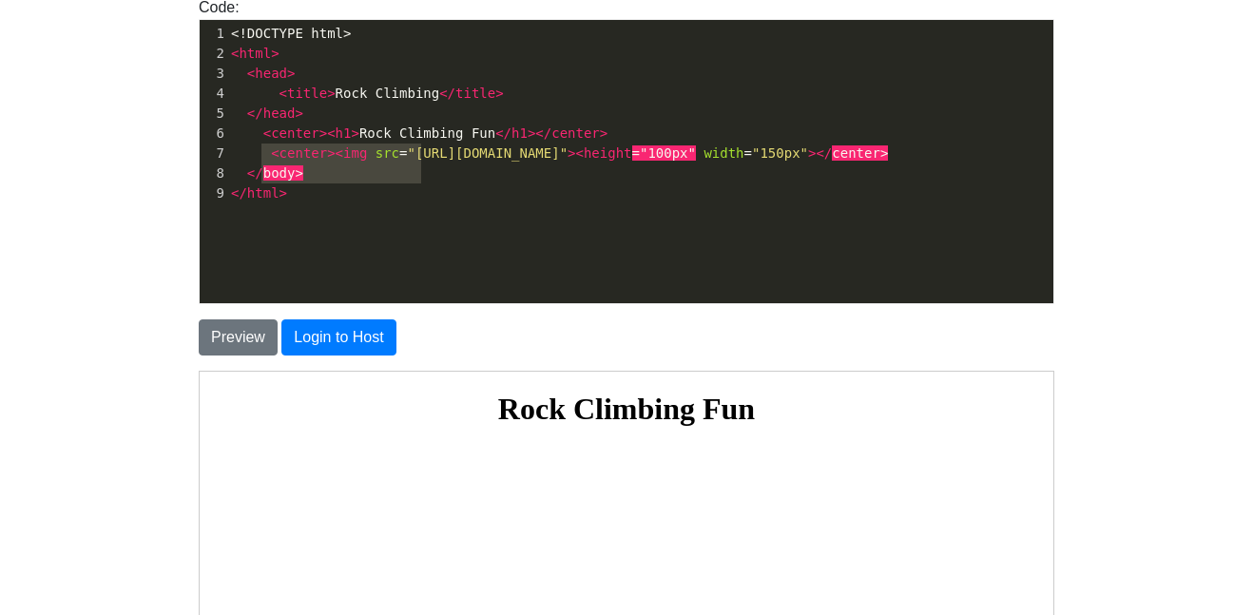
type textarea "<center><img src="htt"
drag, startPoint x: 263, startPoint y: 151, endPoint x: 427, endPoint y: 177, distance: 165.6
click at [427, 164] on pre "< center >< img src = "[URL][DOMAIN_NAME]" >< height = "100px" width = "150px" …" at bounding box center [640, 154] width 826 height 20
click at [260, 153] on span "< center >< img src = "[URL][DOMAIN_NAME]" >< height = "100px" width = "150px" …" at bounding box center [559, 153] width 657 height 15
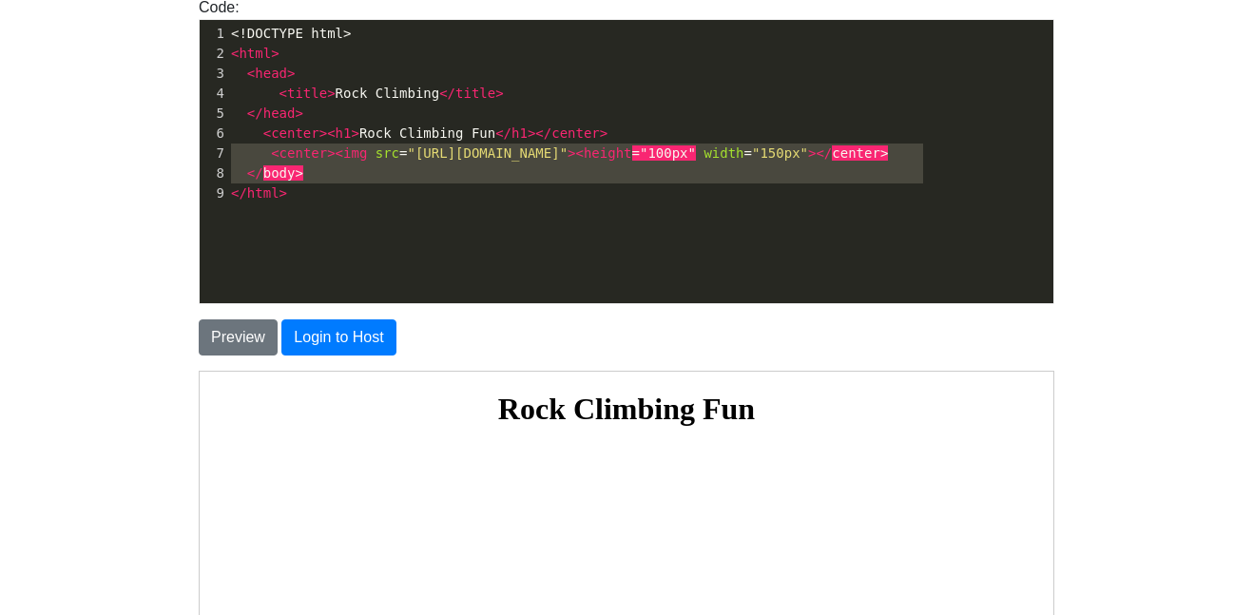
type textarea "<center><img src="[URL][DOMAIN_NAME]"><height="100px" width="150px"></center>"
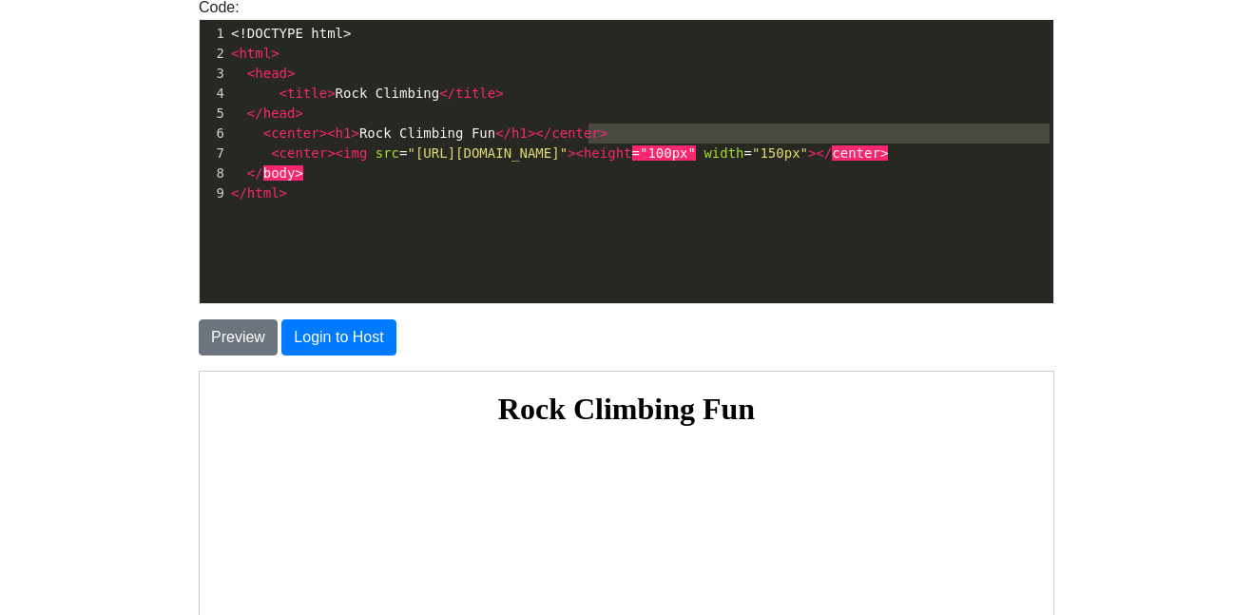
type textarea "<center><img src="[URL][DOMAIN_NAME]"><height="100px" width="150px"></center>"
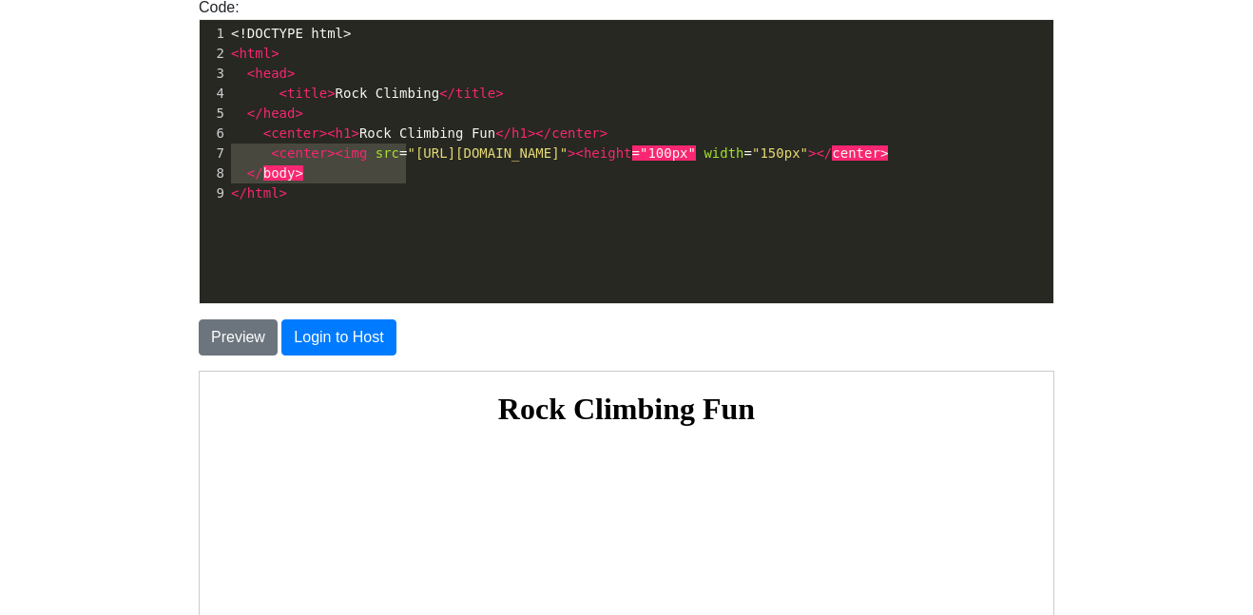
drag, startPoint x: 231, startPoint y: 164, endPoint x: 990, endPoint y: 159, distance: 758.9
click at [990, 159] on pre "< center >< img src = "[URL][DOMAIN_NAME]" >< height = "100px" width = "150px" …" at bounding box center [640, 154] width 826 height 20
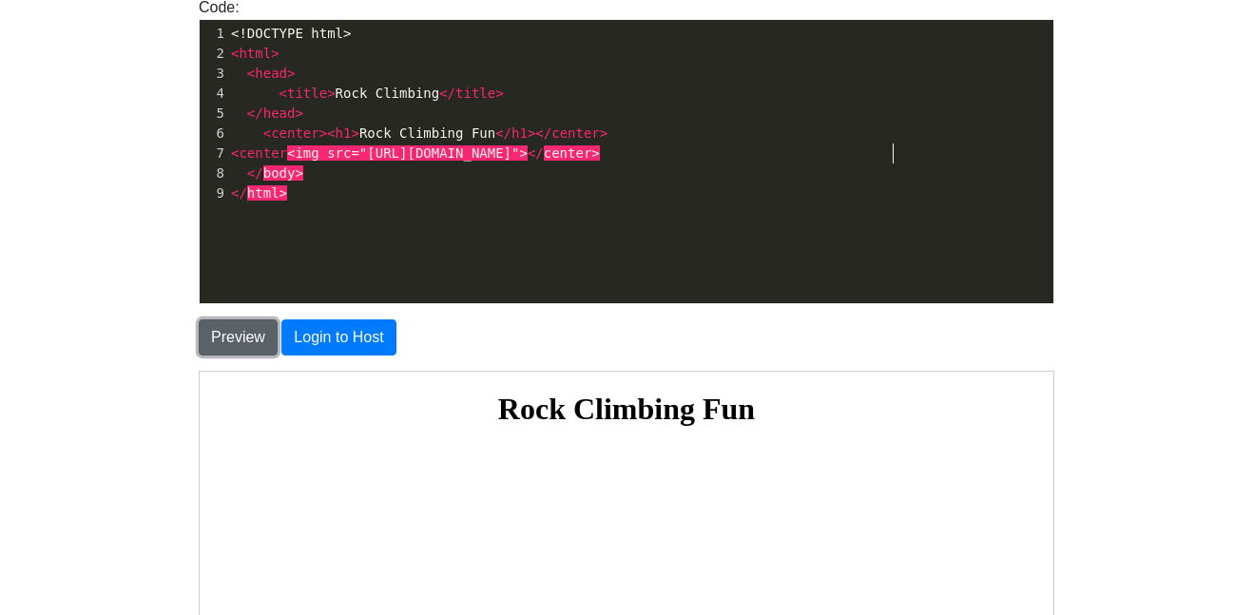
click at [221, 324] on button "Preview" at bounding box center [238, 338] width 79 height 36
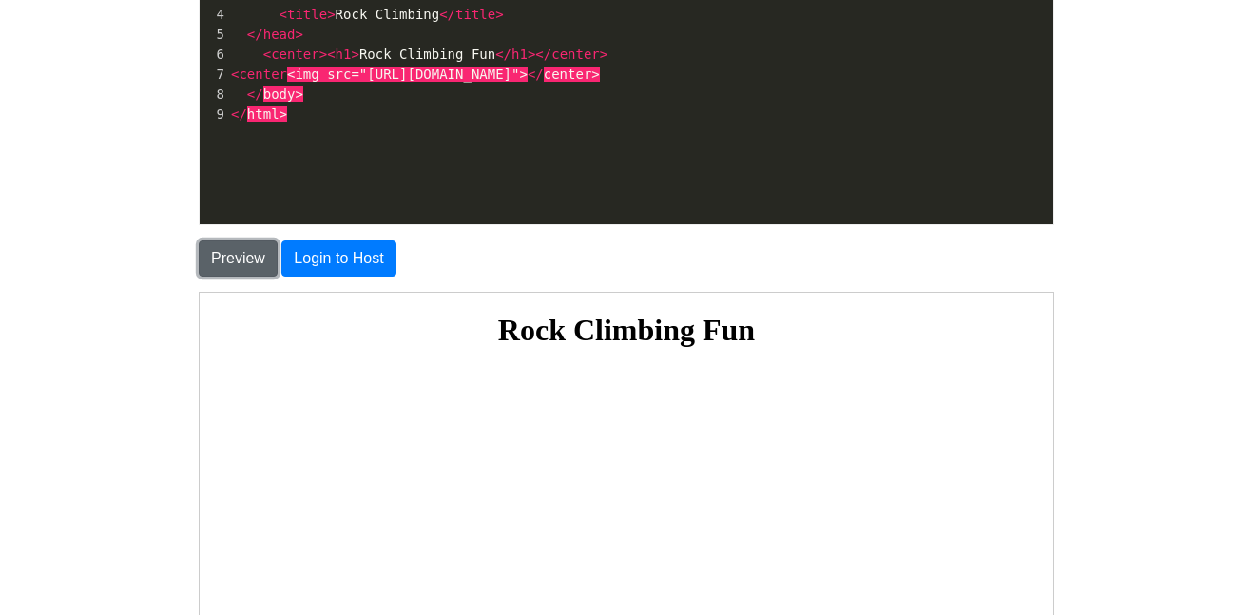
click at [236, 269] on button "Preview" at bounding box center [238, 259] width 79 height 36
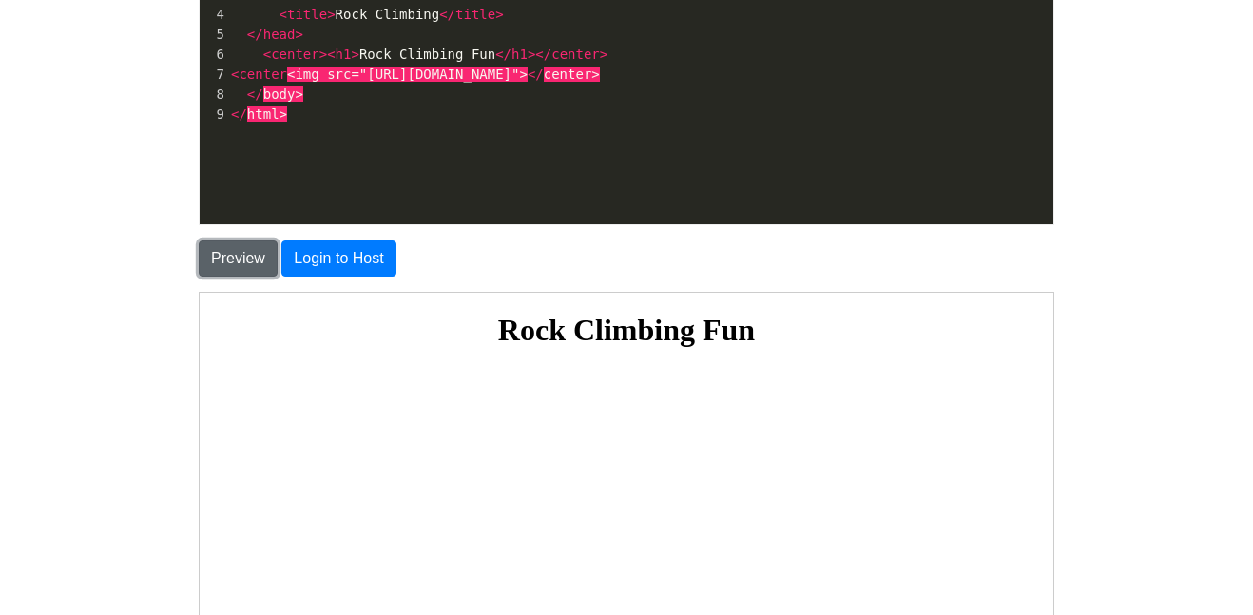
click at [236, 269] on button "Preview" at bounding box center [238, 259] width 79 height 36
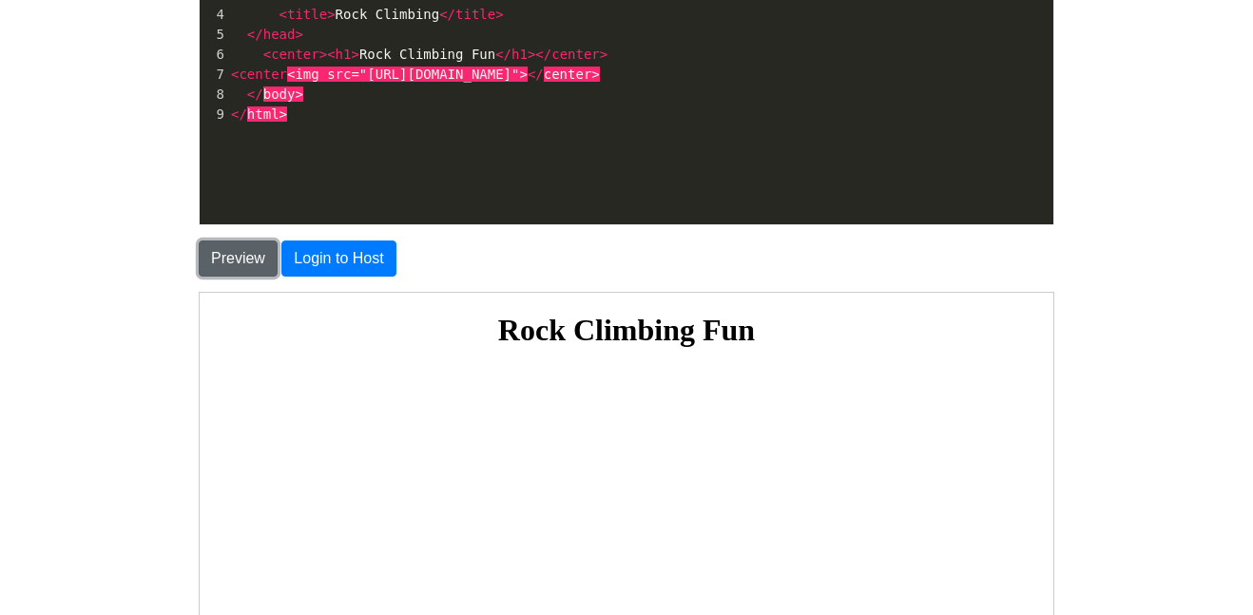
click at [236, 269] on button "Preview" at bounding box center [238, 259] width 79 height 36
click at [287, 68] on span "<img src="[URL][DOMAIN_NAME]">" at bounding box center [407, 74] width 241 height 15
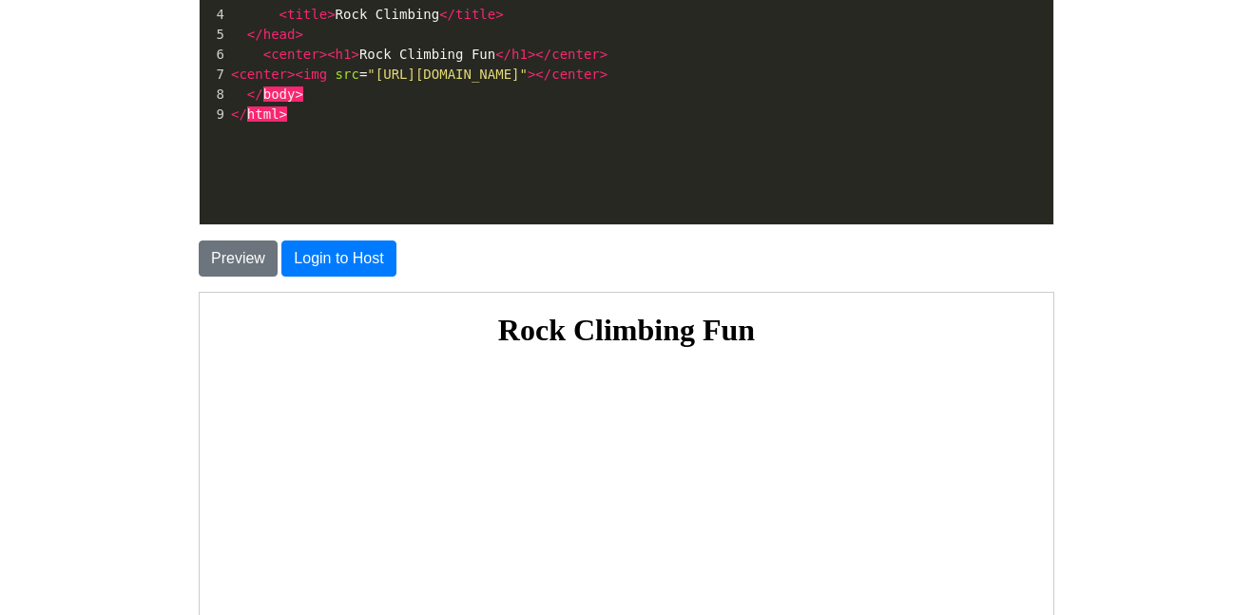
type textarea ">"
click at [249, 235] on div "Preview Login to Host" at bounding box center [627, 250] width 884 height 51
click at [245, 241] on button "Preview" at bounding box center [238, 259] width 79 height 36
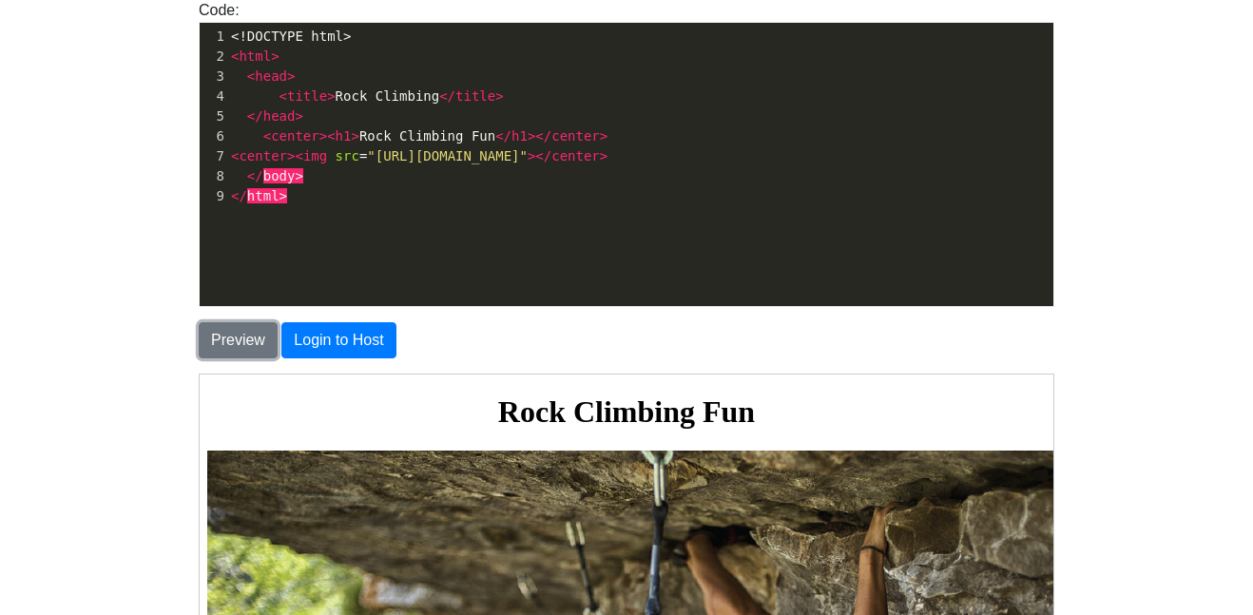
scroll to position [133, 0]
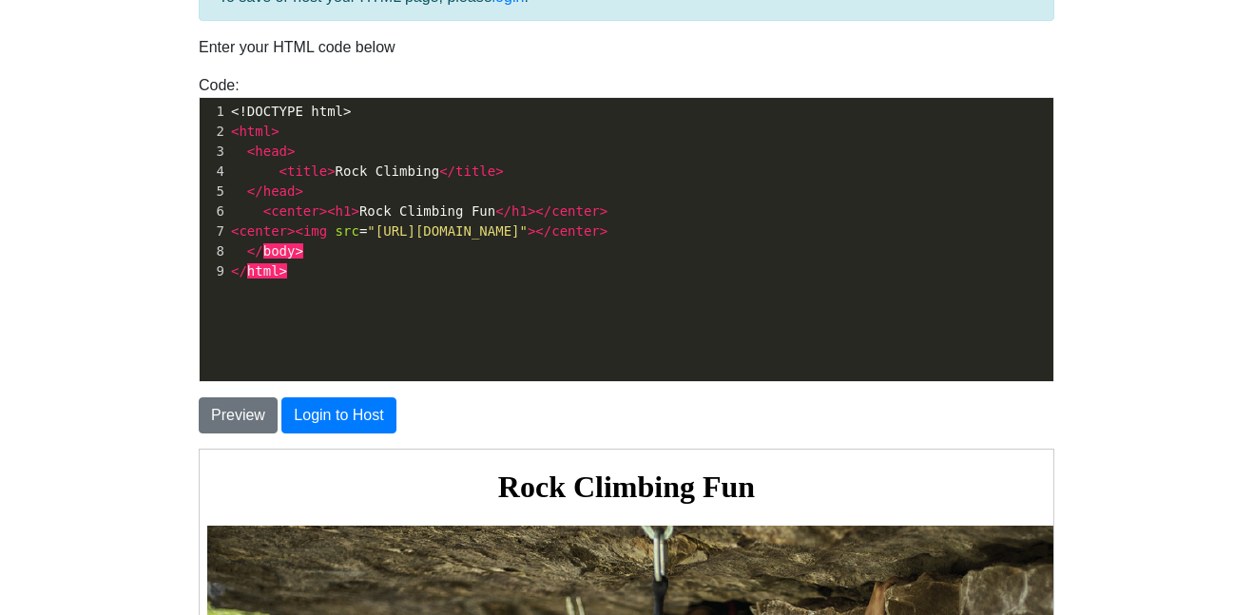
click at [552, 235] on span "></" at bounding box center [540, 230] width 24 height 15
type textarea "height"
type textarea "height="100px" width"150px""
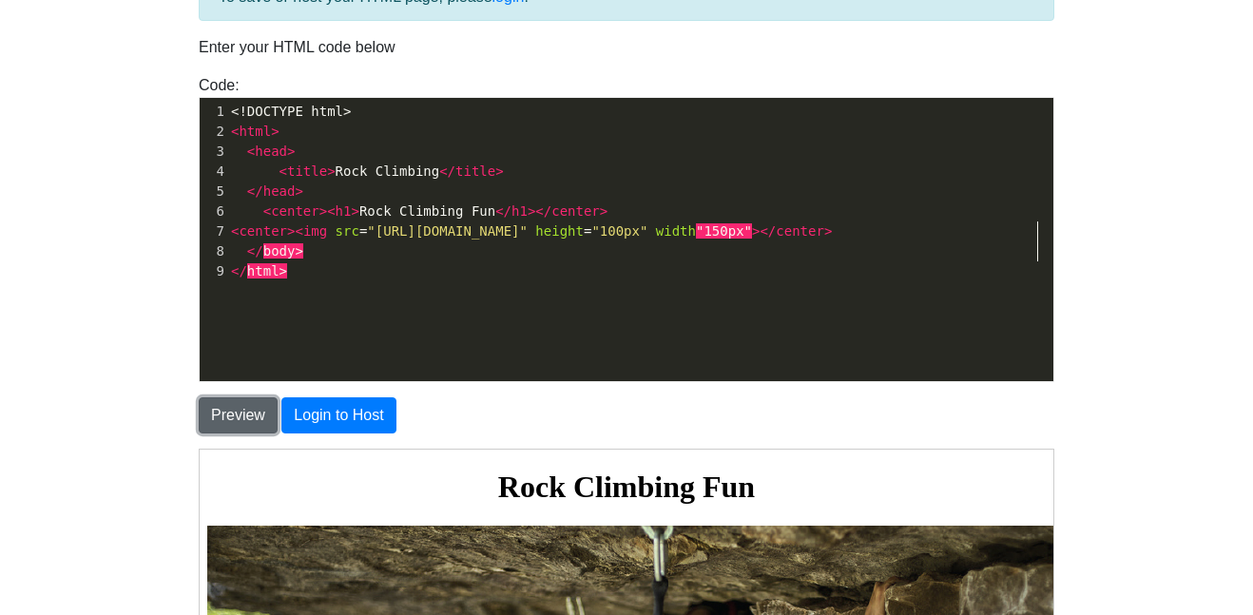
click at [208, 413] on button "Preview" at bounding box center [238, 416] width 79 height 36
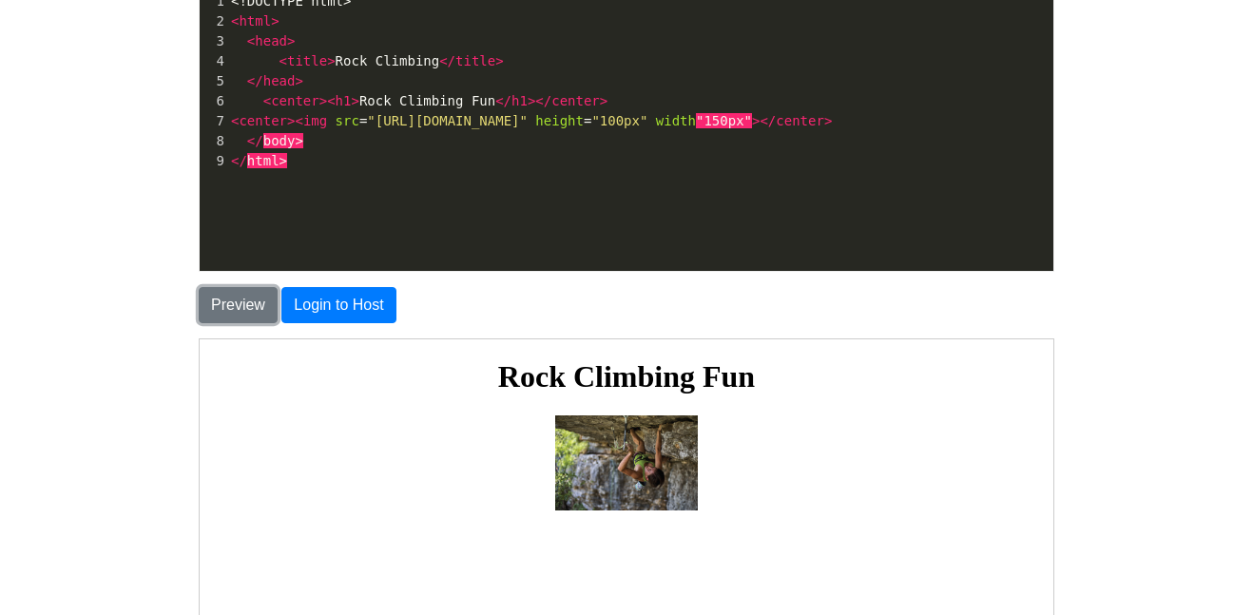
scroll to position [242, 0]
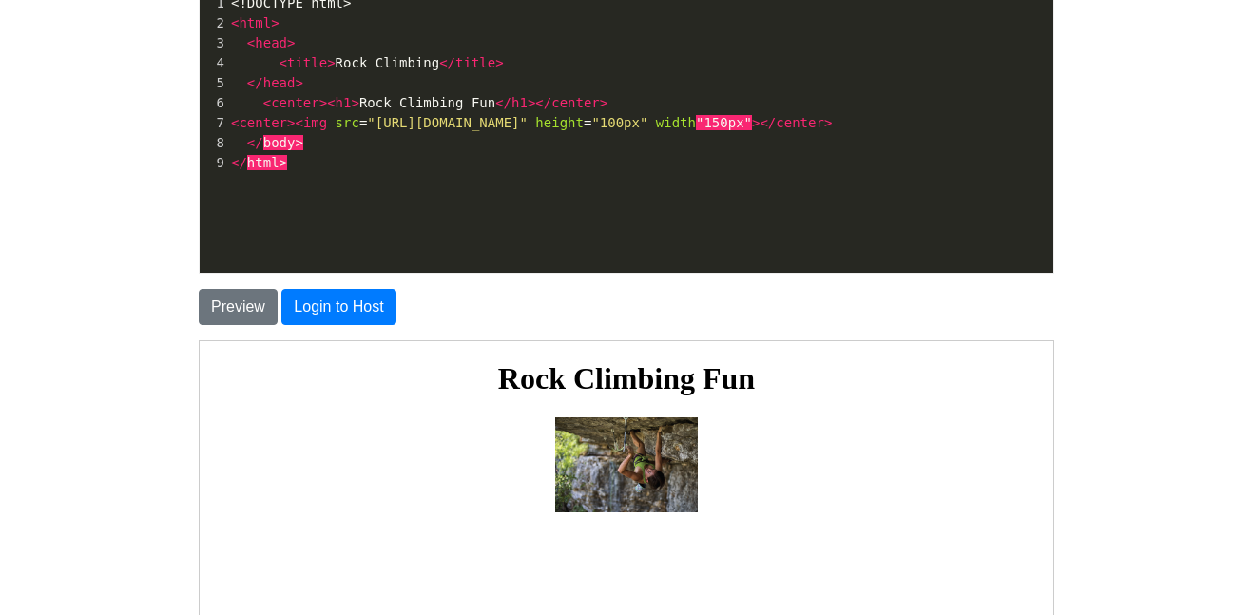
click at [343, 152] on pre "</ body >" at bounding box center [640, 143] width 826 height 20
click at [319, 133] on pre "< center >< img src = "[URL][DOMAIN_NAME]" height = "100px" width "150px" ></ c…" at bounding box center [640, 123] width 826 height 20
click at [237, 150] on span "</ body >" at bounding box center [267, 142] width 72 height 15
click at [285, 153] on pre at bounding box center [640, 143] width 826 height 20
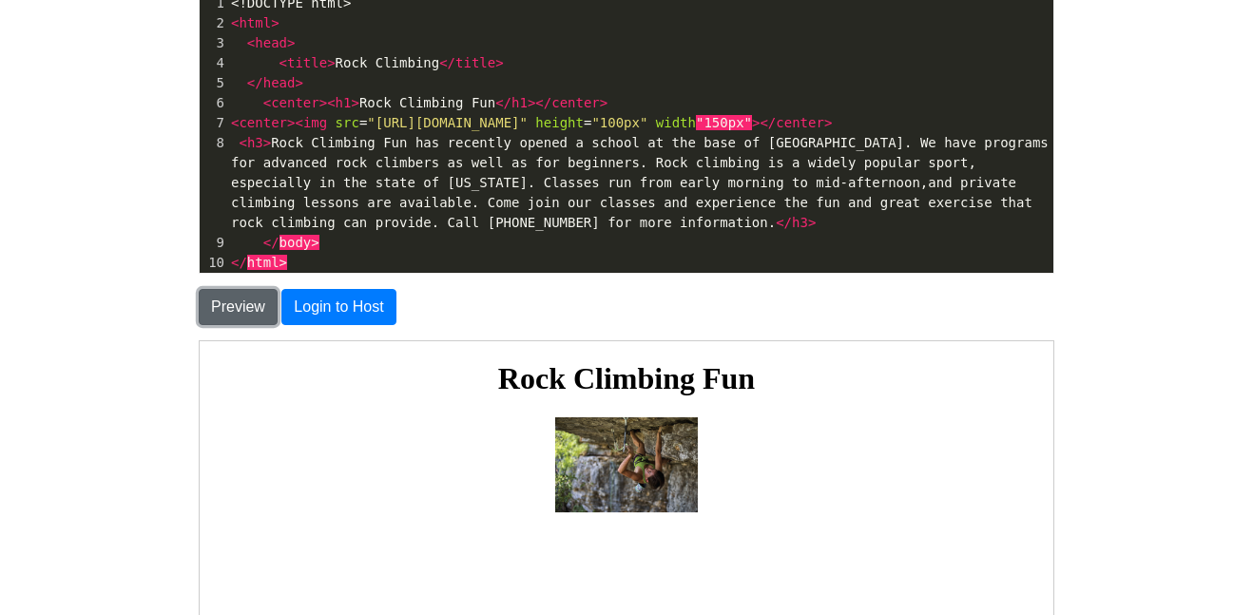
click at [210, 295] on button "Preview" at bounding box center [238, 307] width 79 height 36
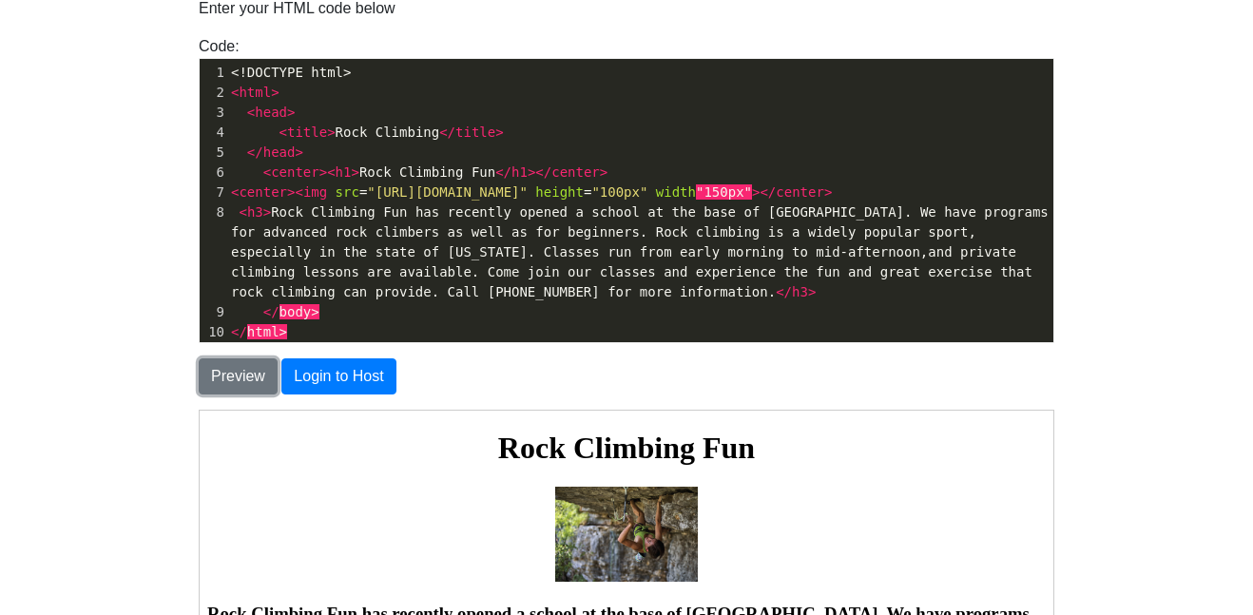
scroll to position [170, 0]
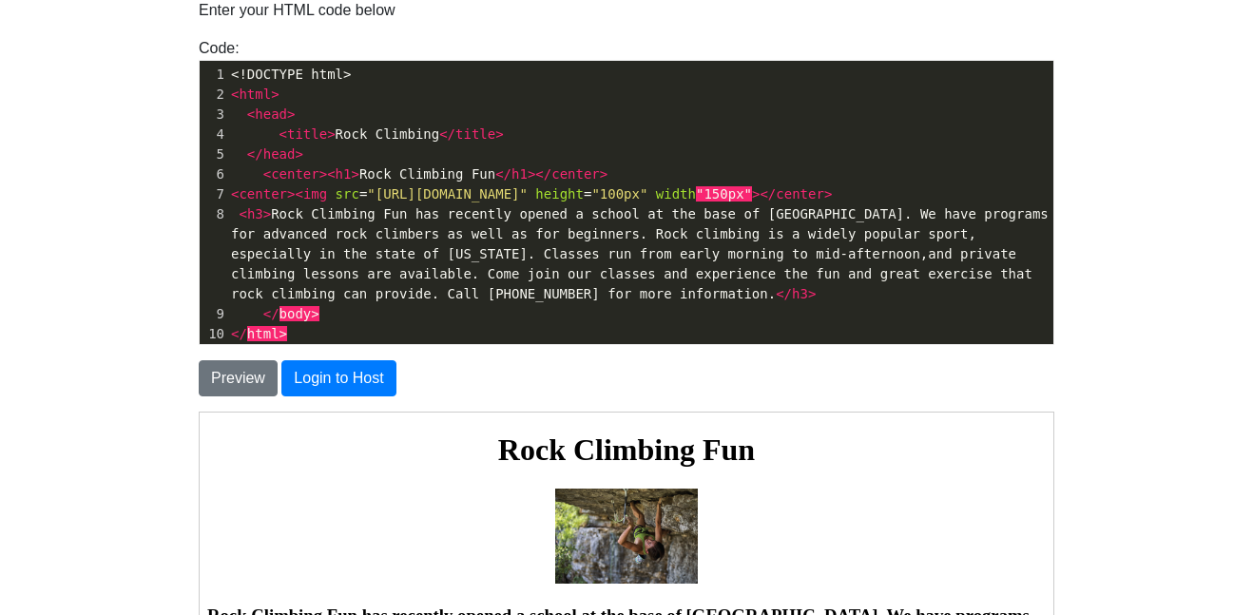
click at [259, 222] on span "h3" at bounding box center [255, 213] width 16 height 15
type textarea "6"
click at [808, 301] on span ">" at bounding box center [812, 293] width 8 height 15
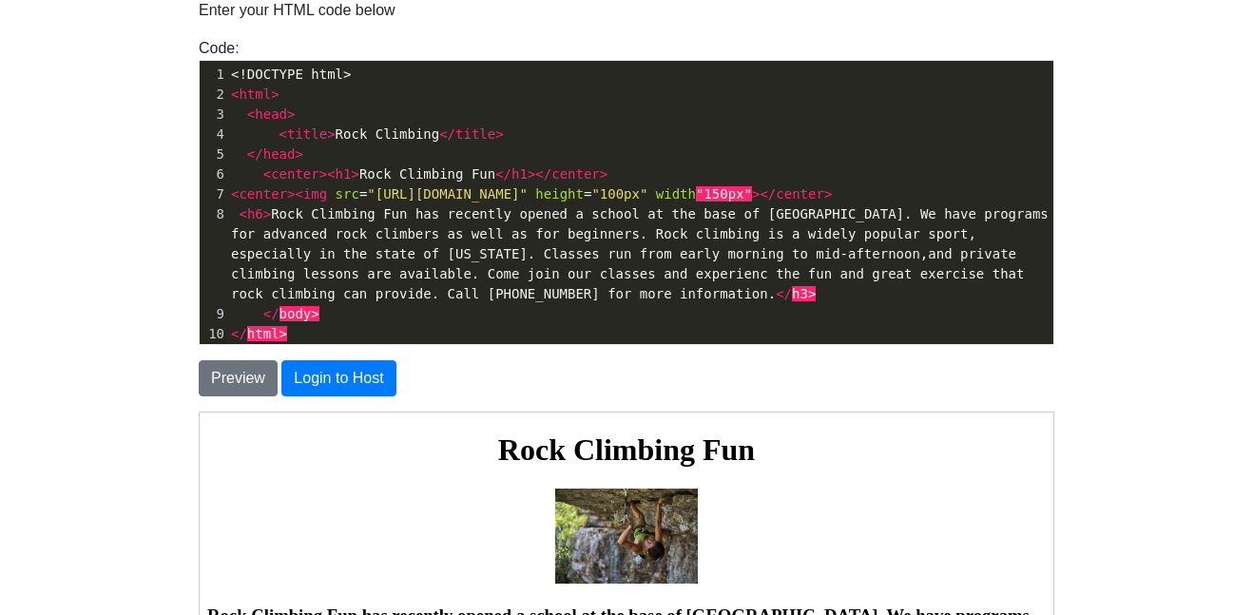
type textarea "6"
type textarea "ce"
click at [588, 323] on pre "</ body >" at bounding box center [640, 314] width 826 height 20
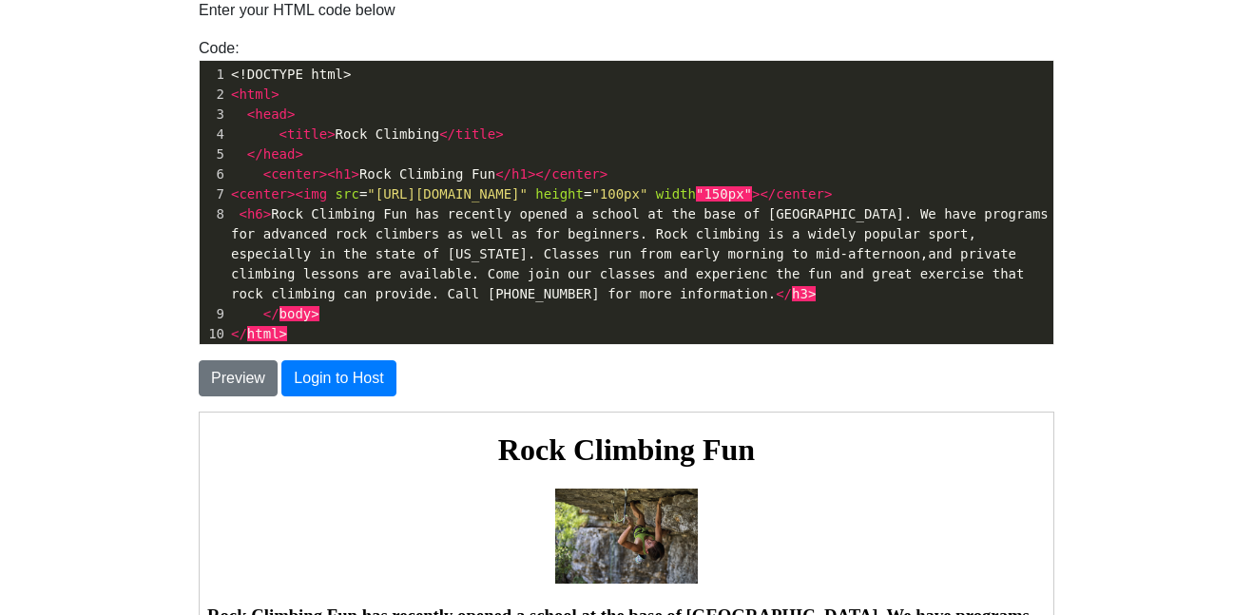
type textarea "e"
click at [609, 324] on pre "</ body >" at bounding box center [640, 314] width 826 height 20
click at [776, 301] on span "</" at bounding box center [784, 293] width 16 height 15
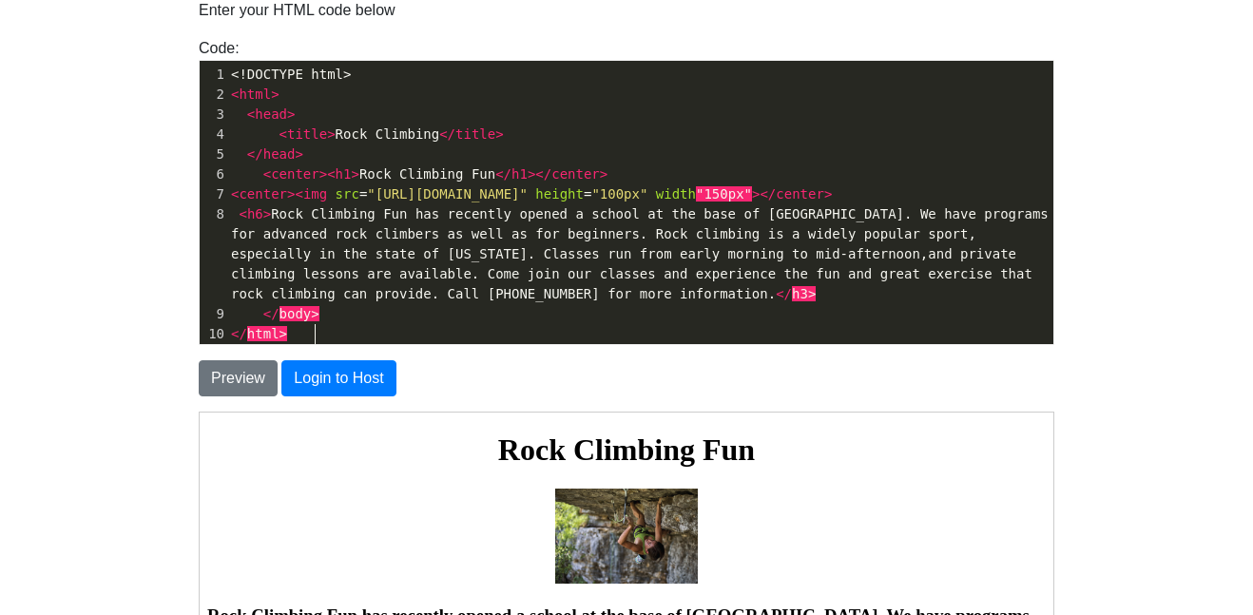
click at [419, 324] on pre "</ body >" at bounding box center [640, 314] width 826 height 20
click at [248, 321] on span "</ body >" at bounding box center [275, 313] width 88 height 15
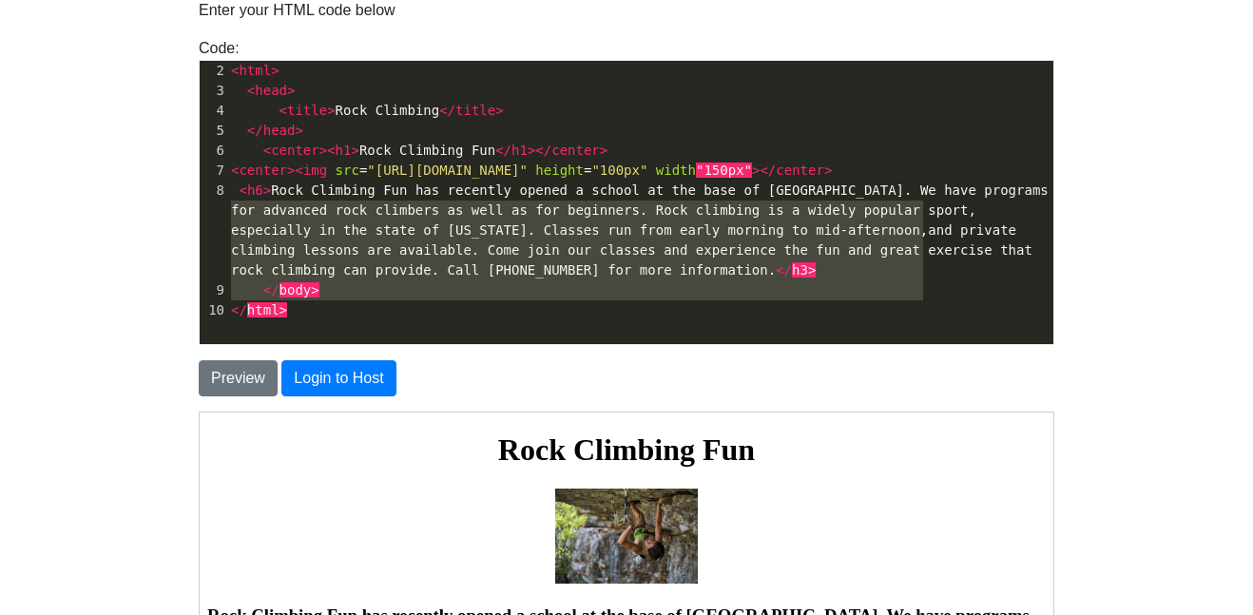
type textarea "<h6>Rock Climbing Fun has recently opened a school at the base of [GEOGRAPHIC_D…"
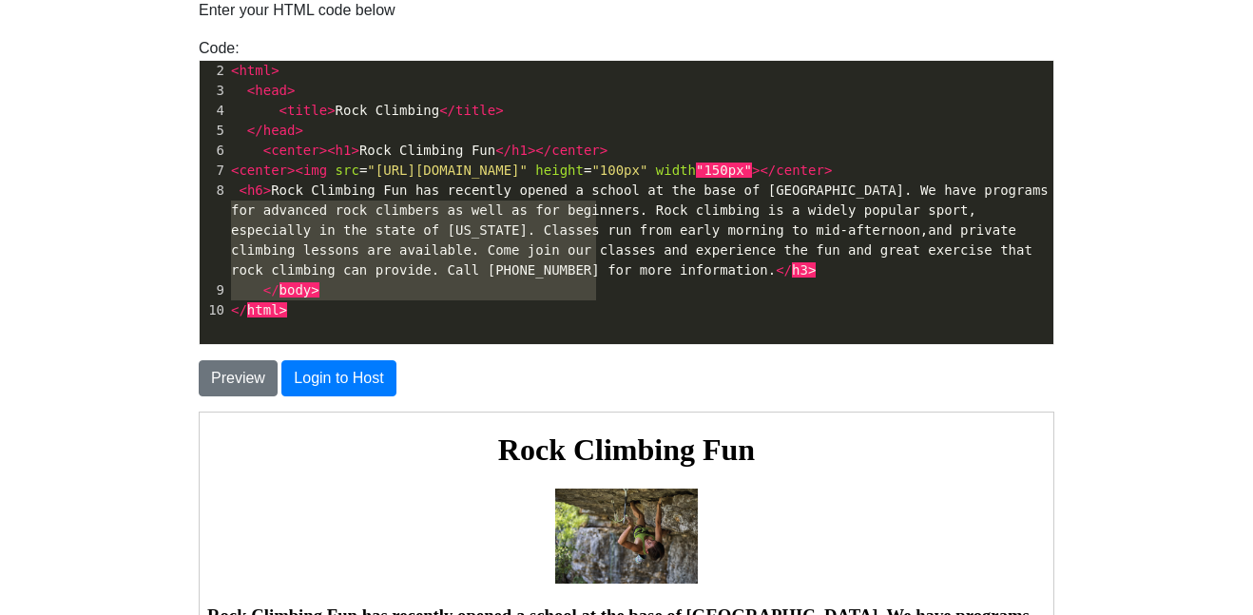
drag, startPoint x: 234, startPoint y: 205, endPoint x: 1035, endPoint y: 287, distance: 804.9
click at [1035, 281] on pre "< h6 > Rock Climbing Fun has recently opened a school at the base of [GEOGRAPHI…" at bounding box center [640, 231] width 826 height 100
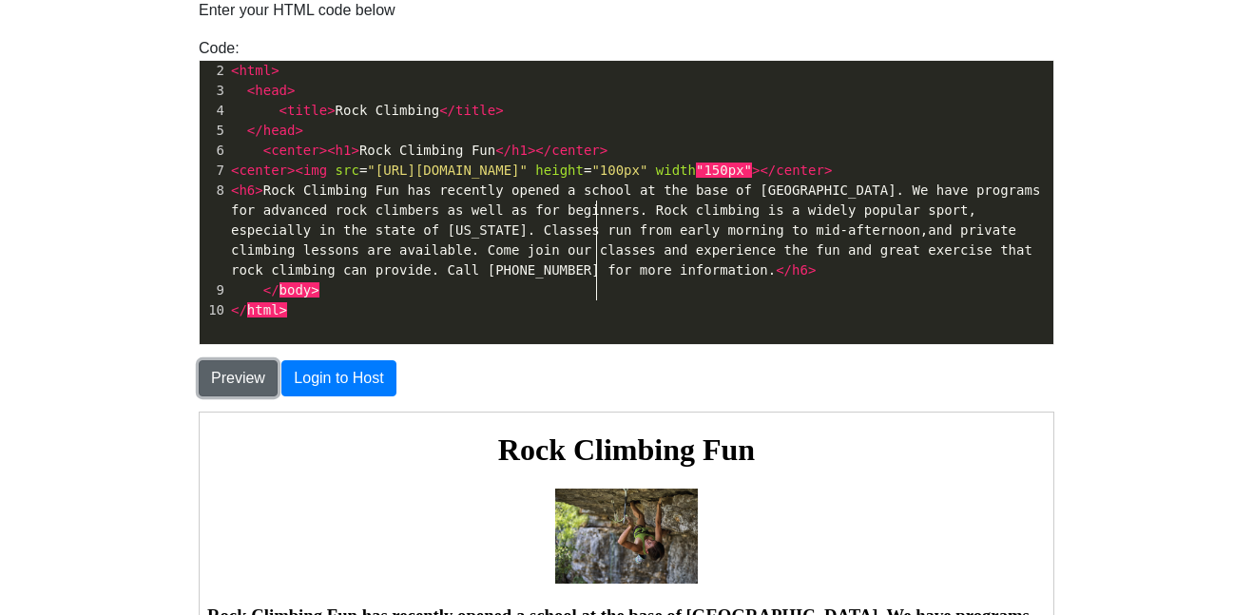
click at [238, 370] on button "Preview" at bounding box center [238, 378] width 79 height 36
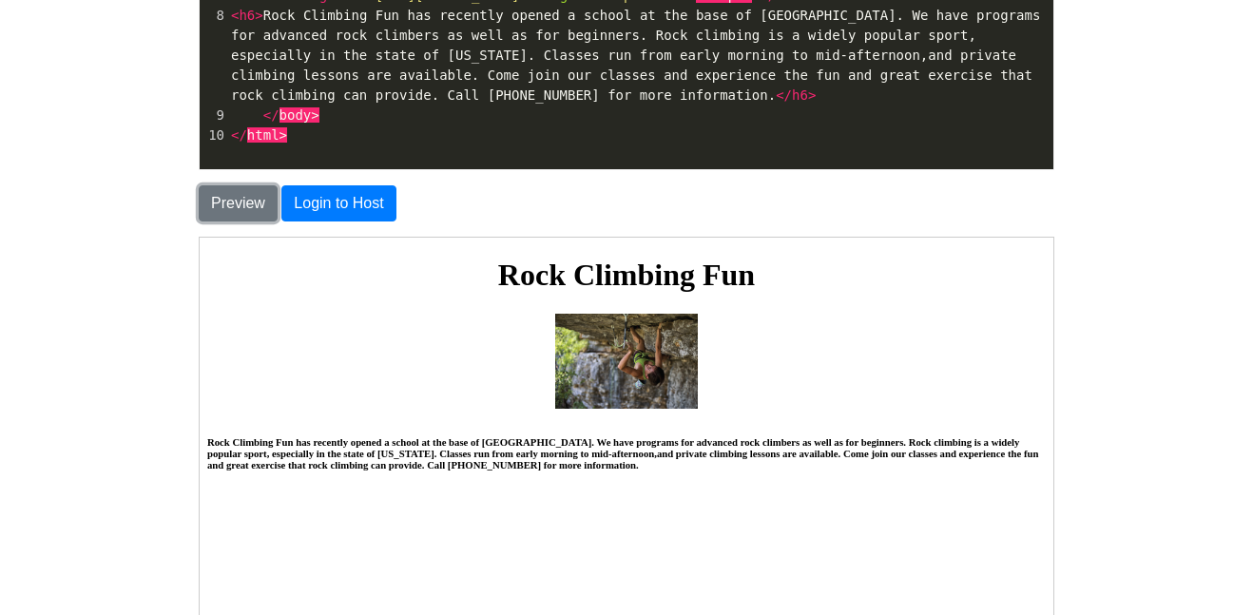
scroll to position [348, 0]
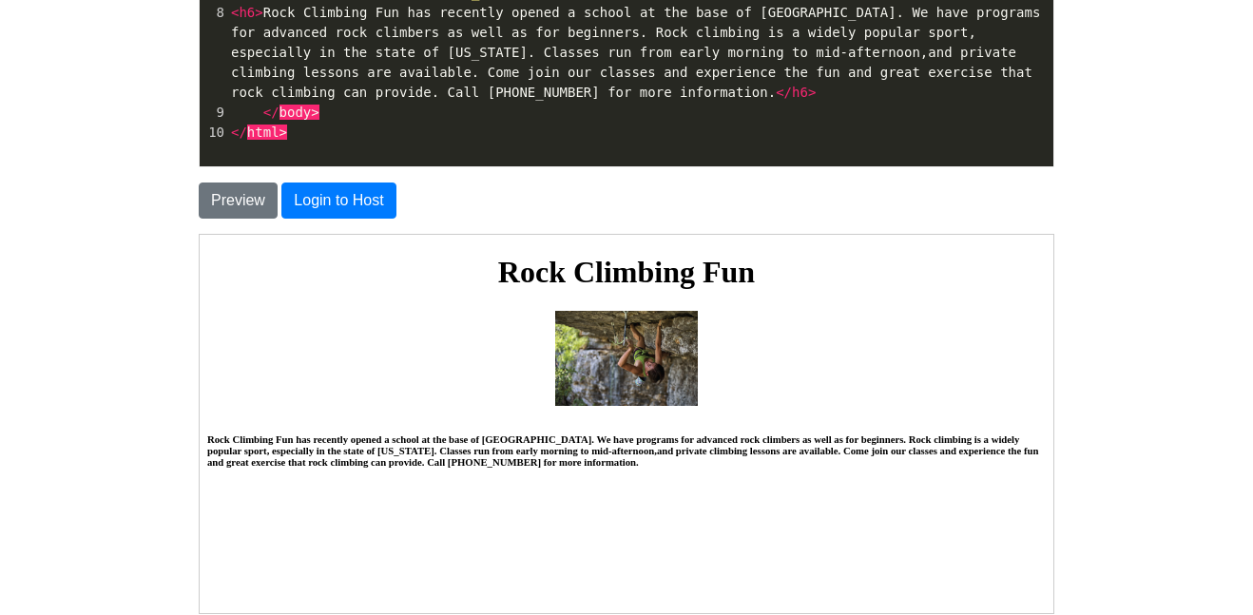
click at [626, 103] on pre "< h6 > Rock Climbing Fun has recently opened a school at the base of [GEOGRAPHI…" at bounding box center [640, 53] width 826 height 100
click at [256, 120] on span "</ body >" at bounding box center [275, 112] width 88 height 15
click at [279, 123] on pre at bounding box center [640, 113] width 826 height 20
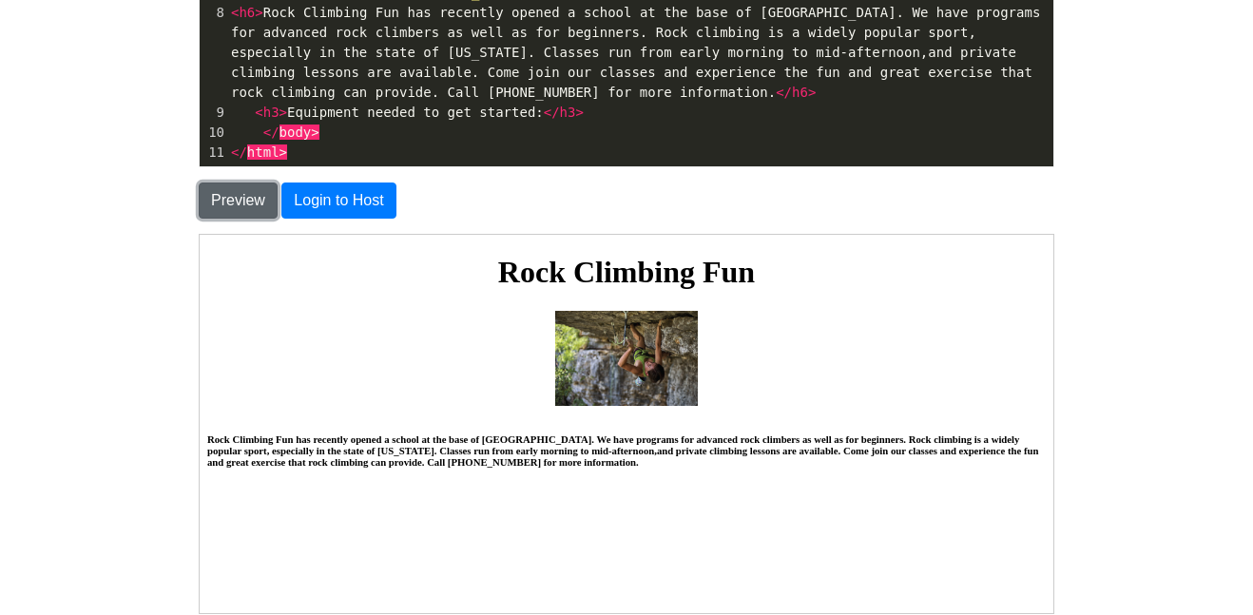
click at [257, 200] on button "Preview" at bounding box center [238, 201] width 79 height 36
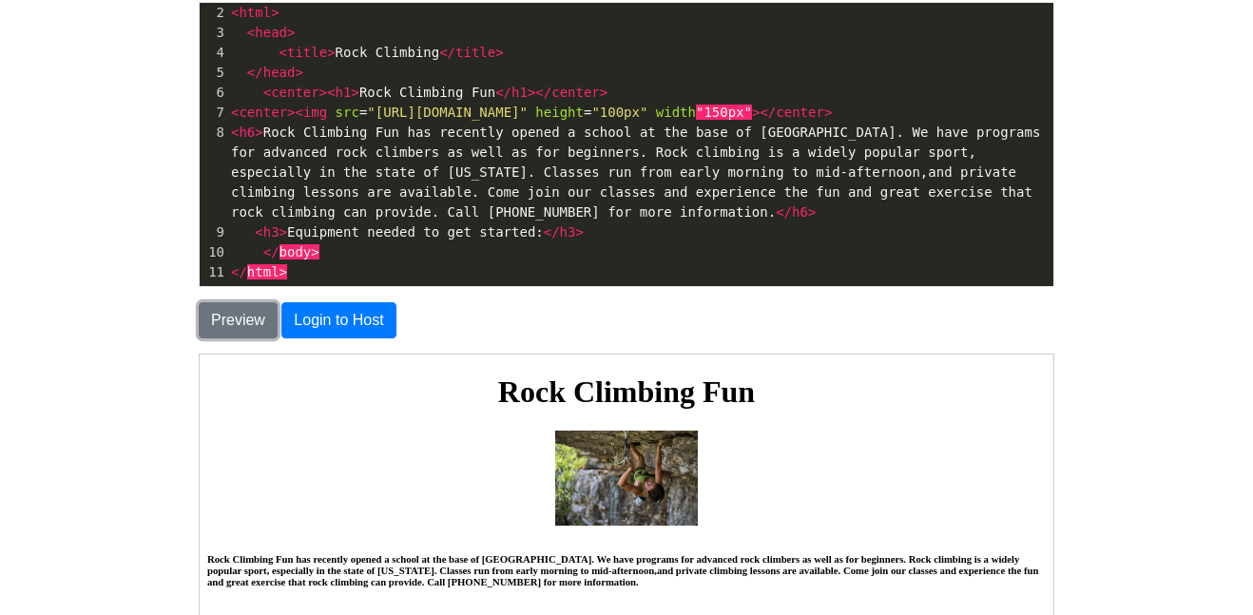
scroll to position [43, 0]
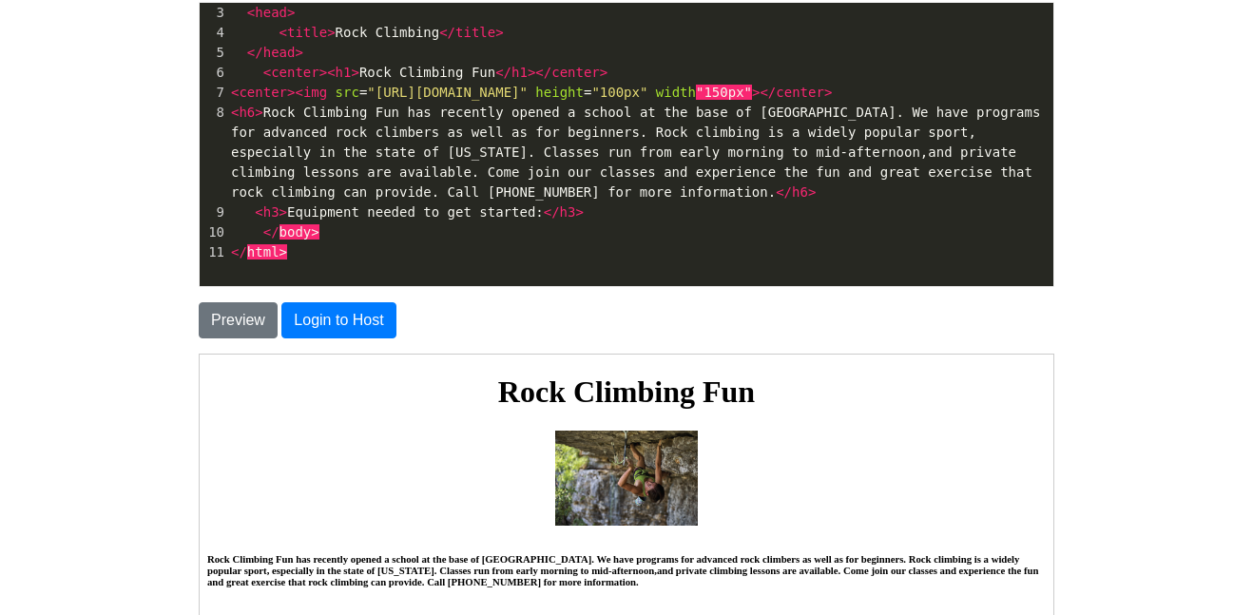
click at [268, 240] on span "</" at bounding box center [271, 231] width 16 height 15
click at [263, 240] on span "</" at bounding box center [271, 231] width 16 height 15
click at [276, 243] on pre at bounding box center [640, 233] width 826 height 20
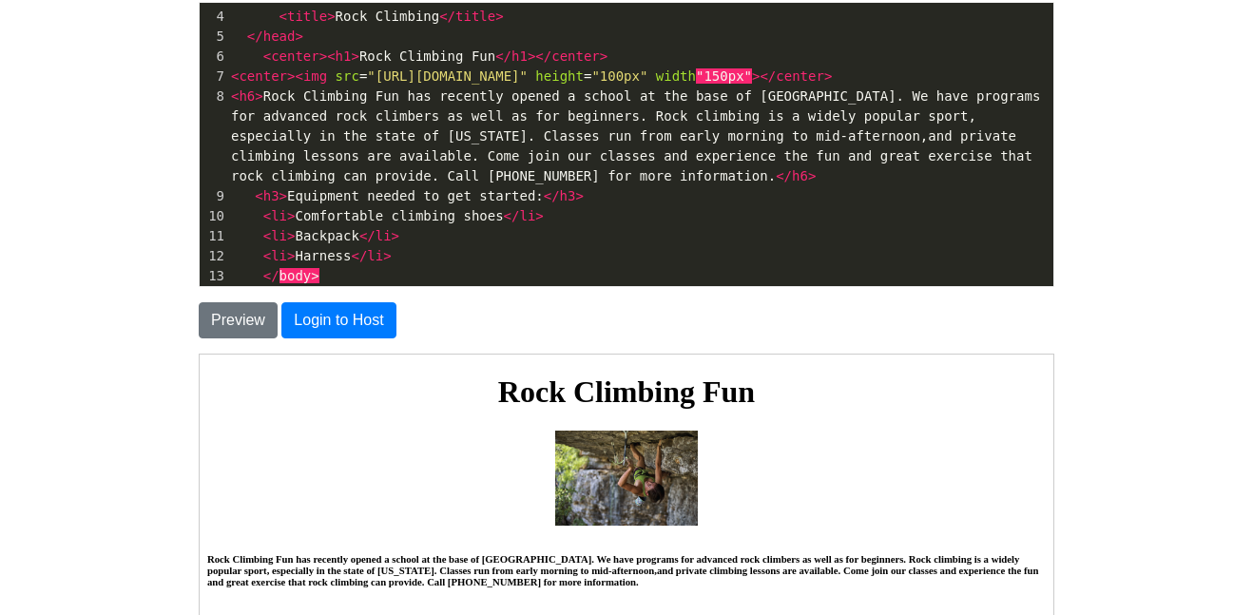
scroll to position [104, 0]
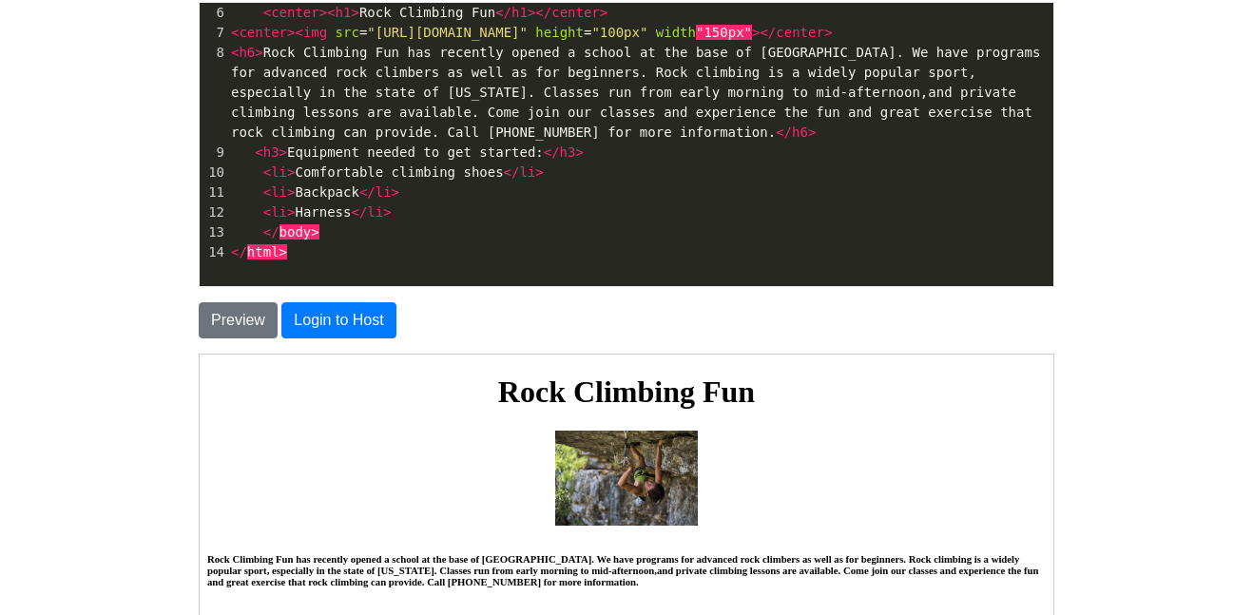
click at [218, 288] on div "Preview Login to Host" at bounding box center [627, 312] width 884 height 51
click at [204, 326] on button "Preview" at bounding box center [238, 320] width 79 height 36
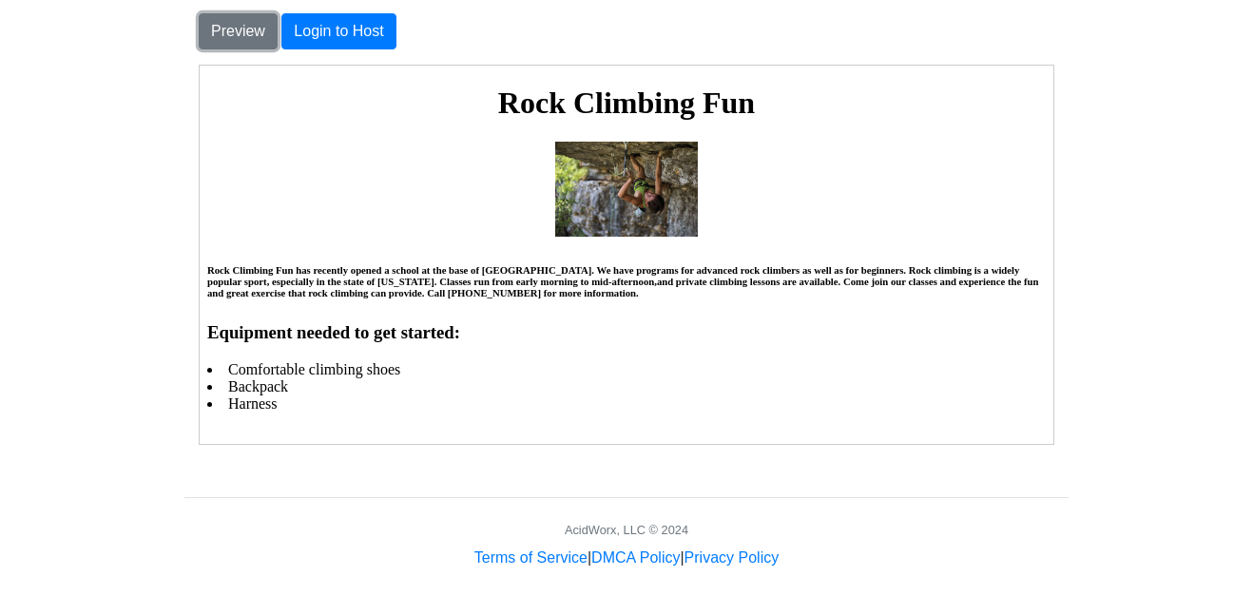
scroll to position [172, 0]
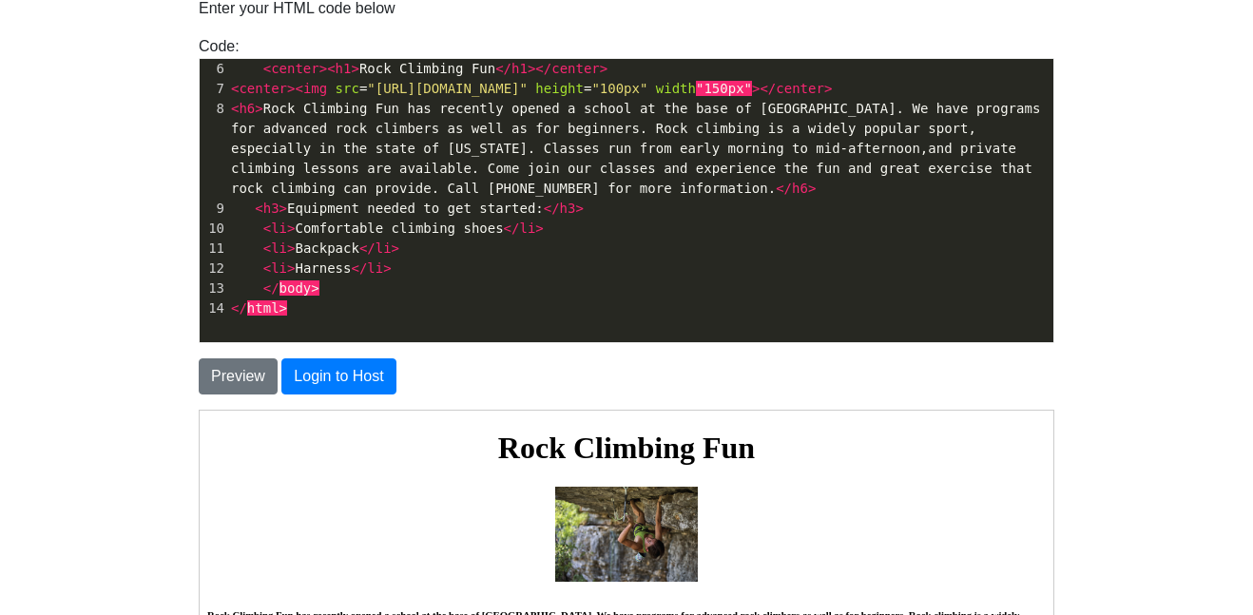
click at [257, 236] on span "< li > Comfortable climbing shoes </ li >" at bounding box center [387, 228] width 313 height 15
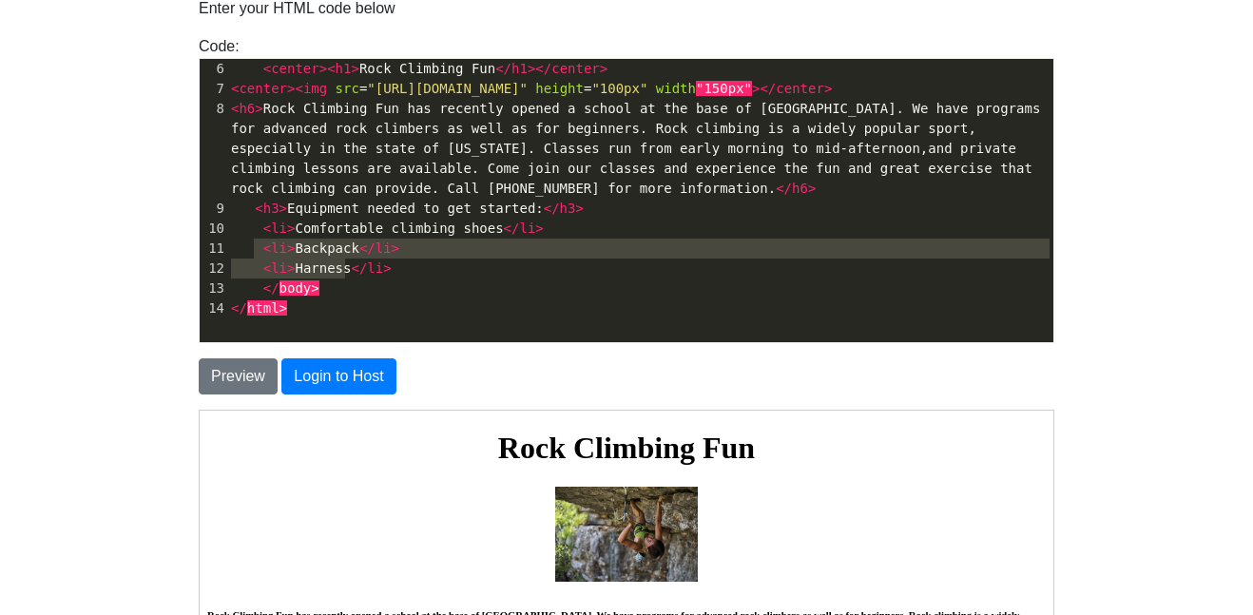
type textarea "<li>Comfortable climbing shoes</li> <li>Backpack</li> <li>Harness</li>"
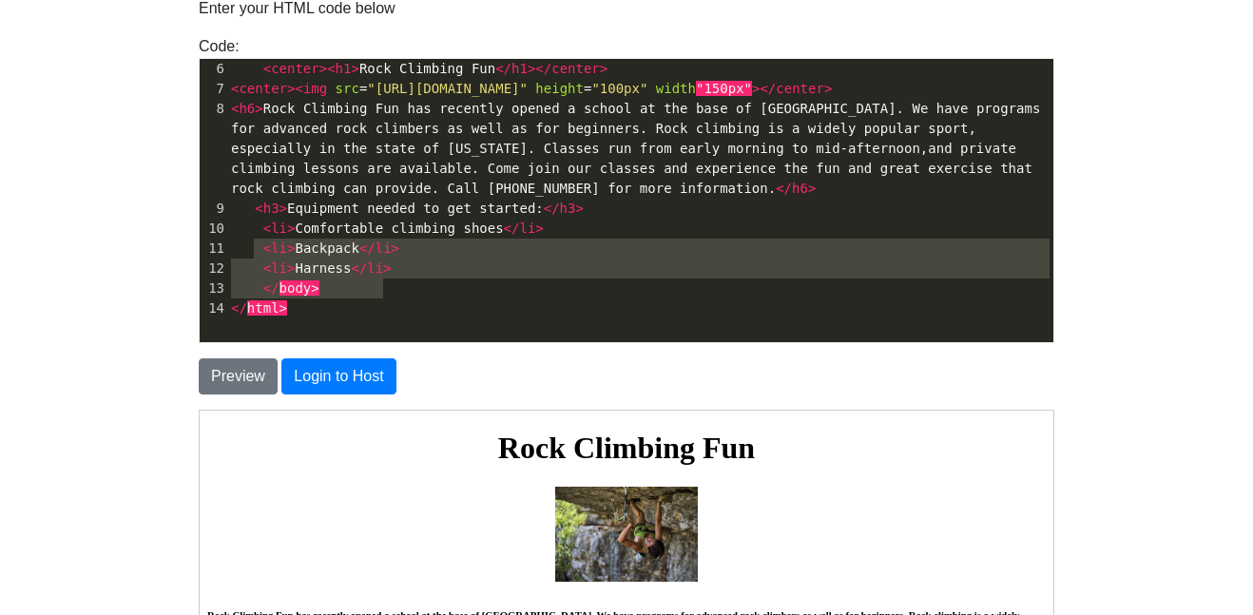
drag, startPoint x: 257, startPoint y: 250, endPoint x: 392, endPoint y: 287, distance: 140.0
click at [392, 287] on div "1 <!DOCTYPE html> 2 < html > 3 < head > 4 < title > Rock Climbing </ title > 5 …" at bounding box center [640, 138] width 826 height 359
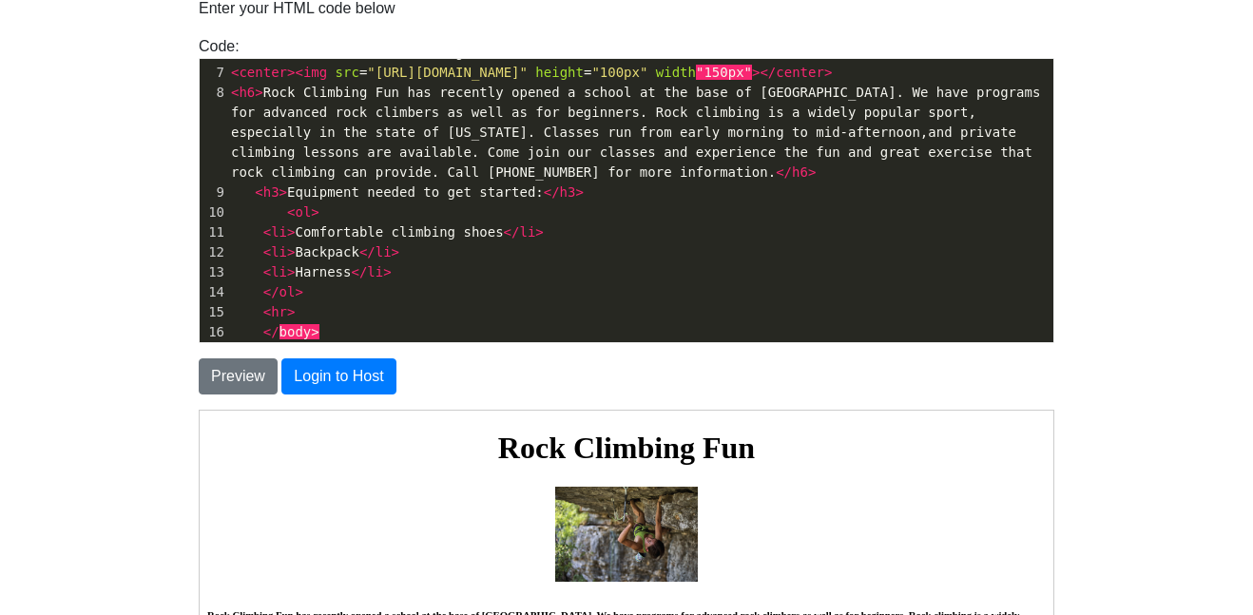
scroll to position [164, 0]
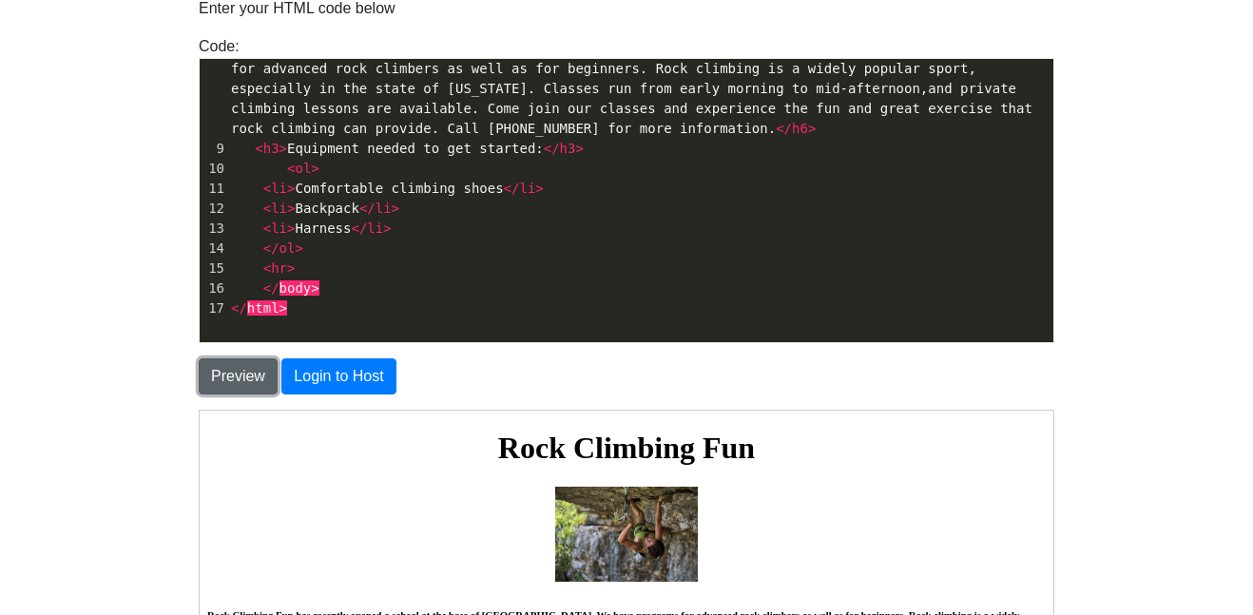
click at [254, 368] on button "Preview" at bounding box center [238, 377] width 79 height 36
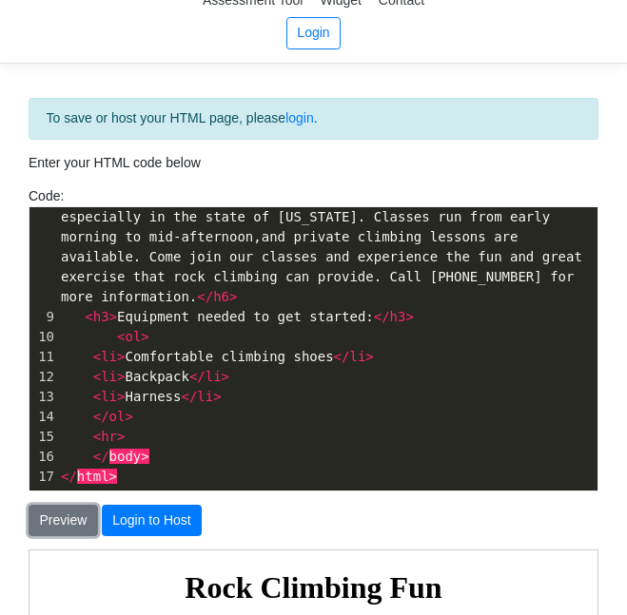
scroll to position [223, 0]
click at [129, 433] on pre "< hr >" at bounding box center [327, 437] width 540 height 20
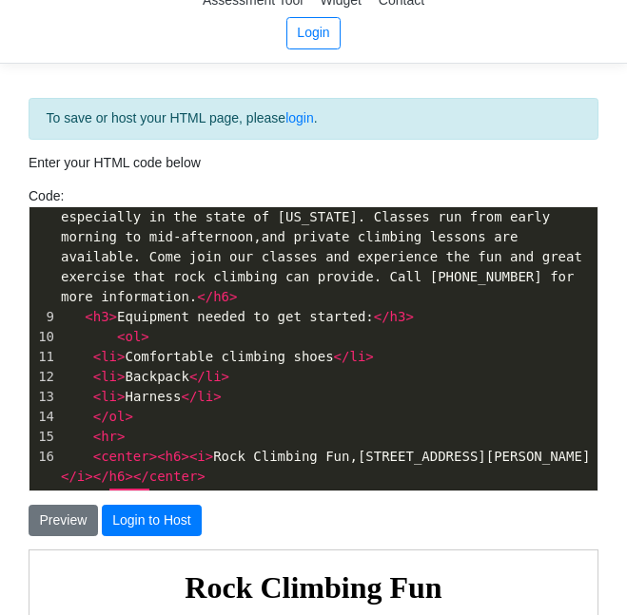
scroll to position [263, 0]
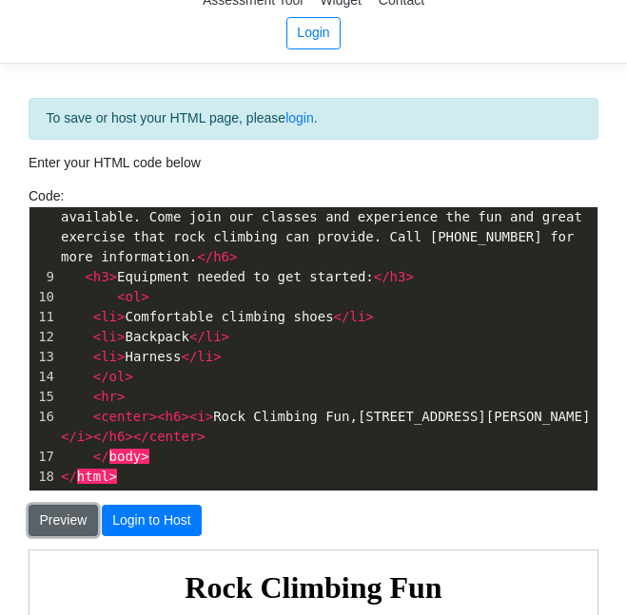
click at [71, 514] on button "Preview" at bounding box center [63, 521] width 69 height 32
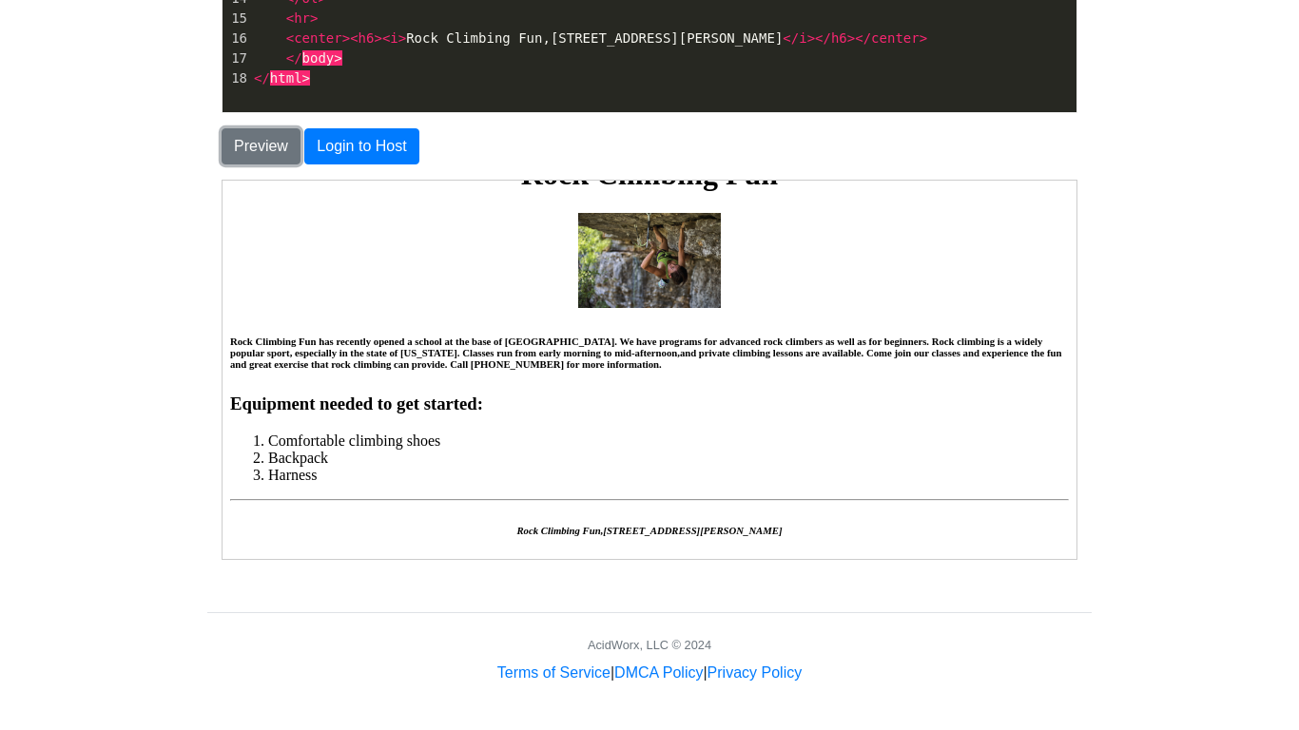
scroll to position [56, 0]
click at [799, 470] on li "Harness" at bounding box center [667, 474] width 801 height 17
